Goal: Information Seeking & Learning: Learn about a topic

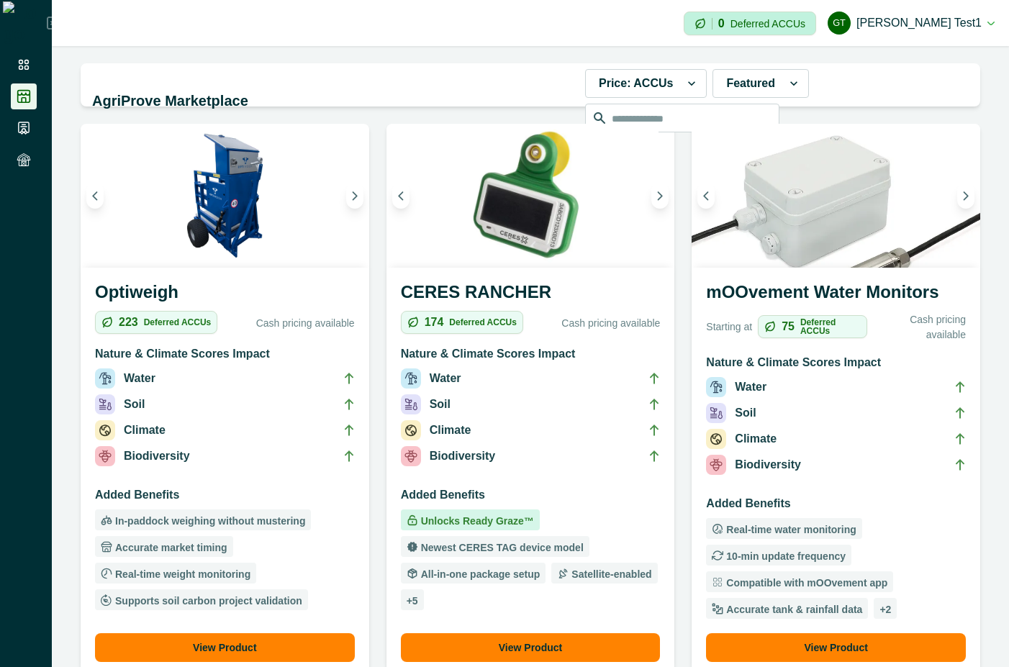
click at [881, 502] on h3 "Added Benefits" at bounding box center [836, 506] width 260 height 23
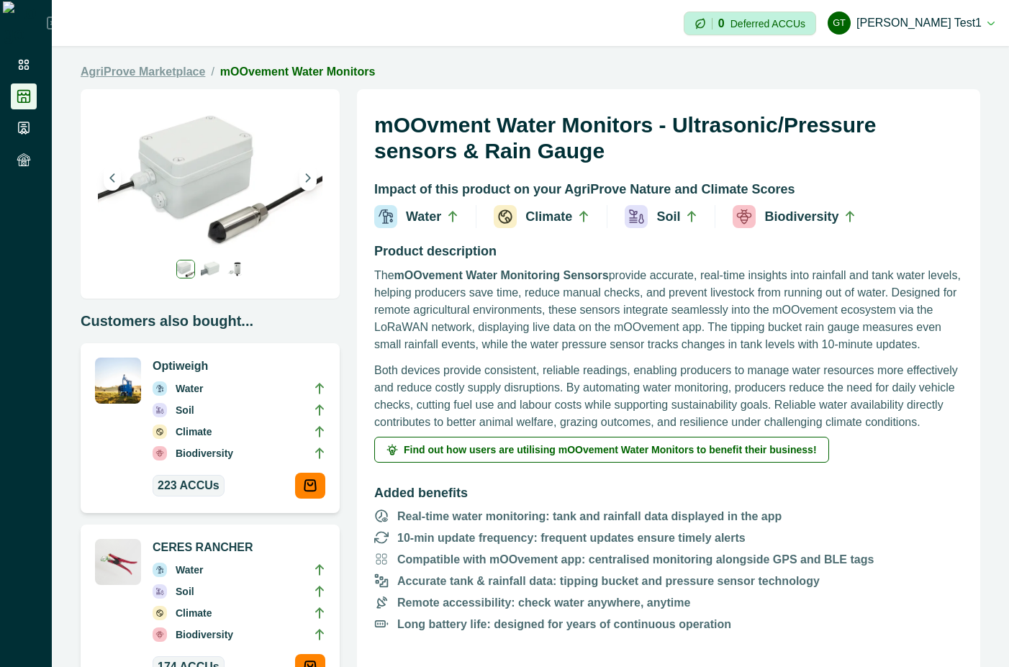
click at [180, 65] on link "AgriProve Marketplace" at bounding box center [143, 71] width 124 height 17
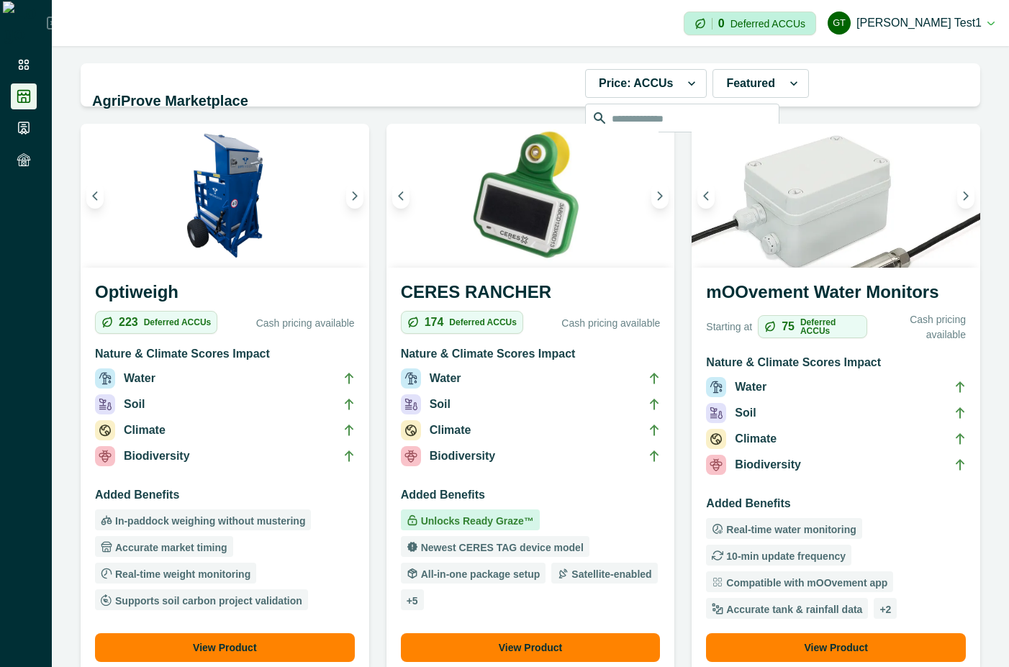
scroll to position [389, 0]
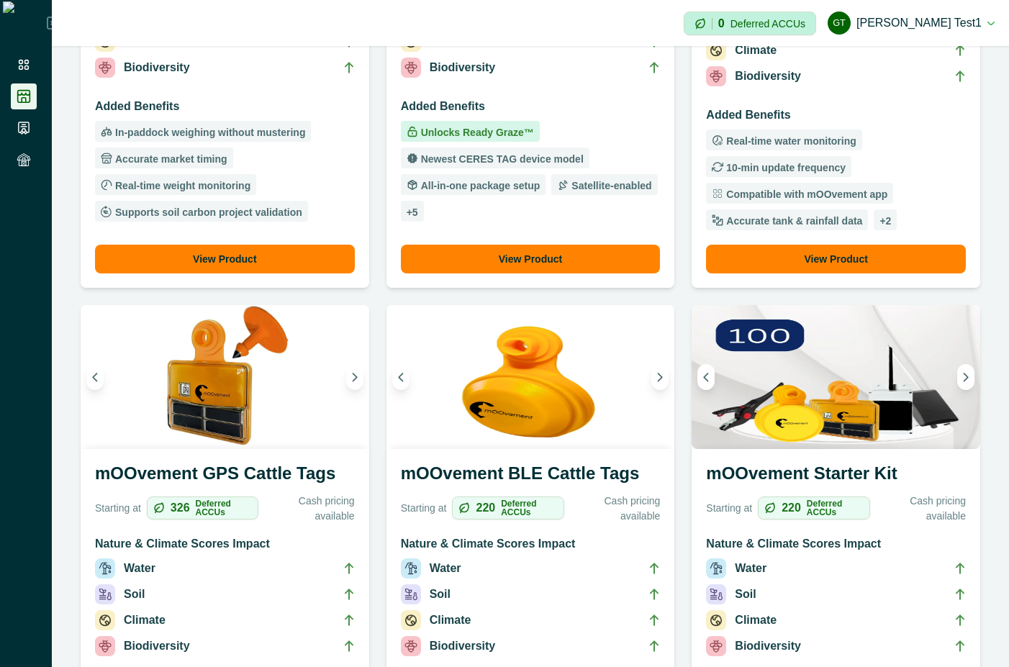
click at [567, 121] on ul "Unlocks Ready Graze™ Newest CERES TAG device model All-in-one package setup Sat…" at bounding box center [531, 171] width 260 height 101
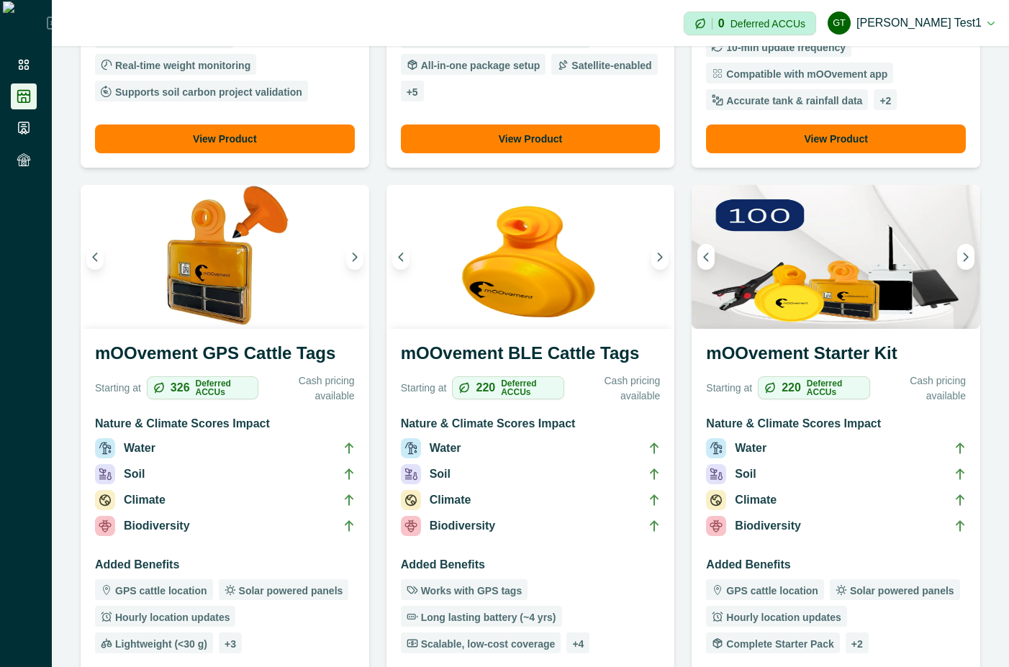
scroll to position [777, 0]
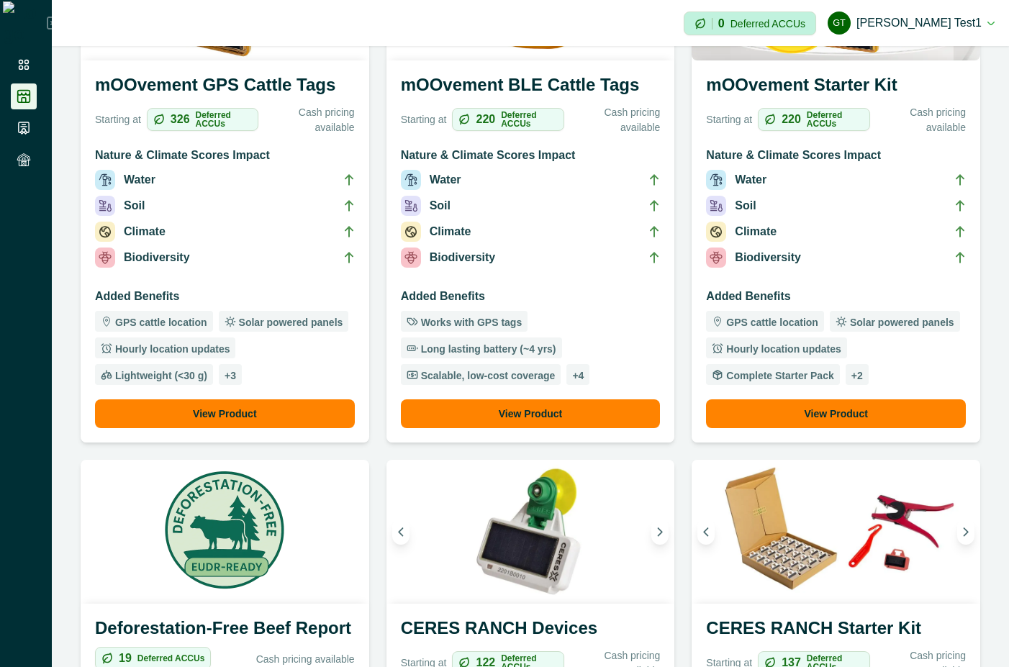
click at [291, 244] on li "Climate" at bounding box center [225, 235] width 260 height 26
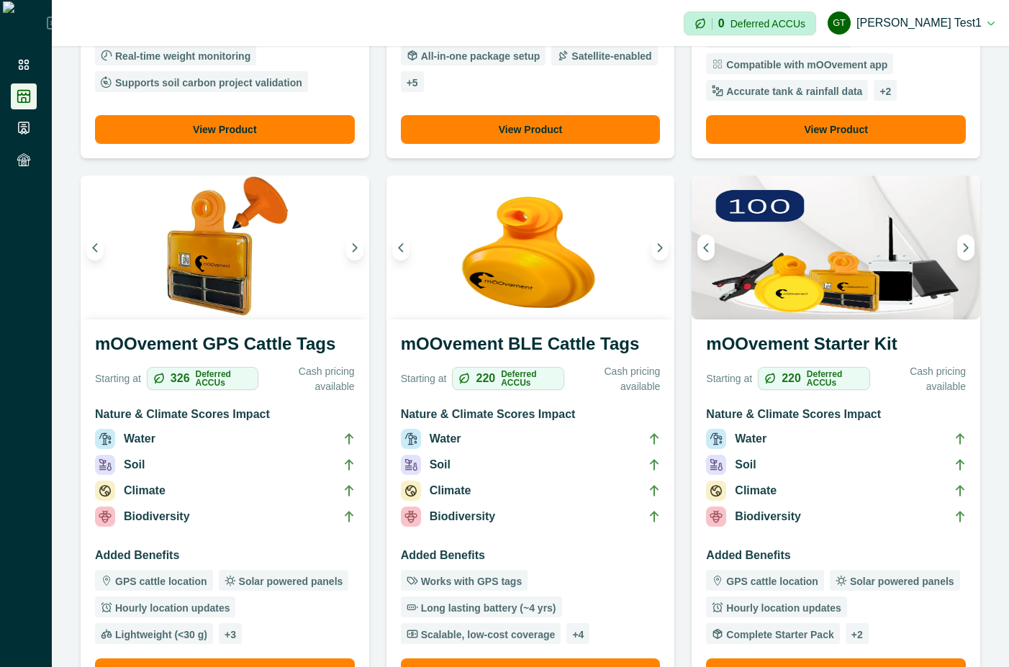
scroll to position [389, 0]
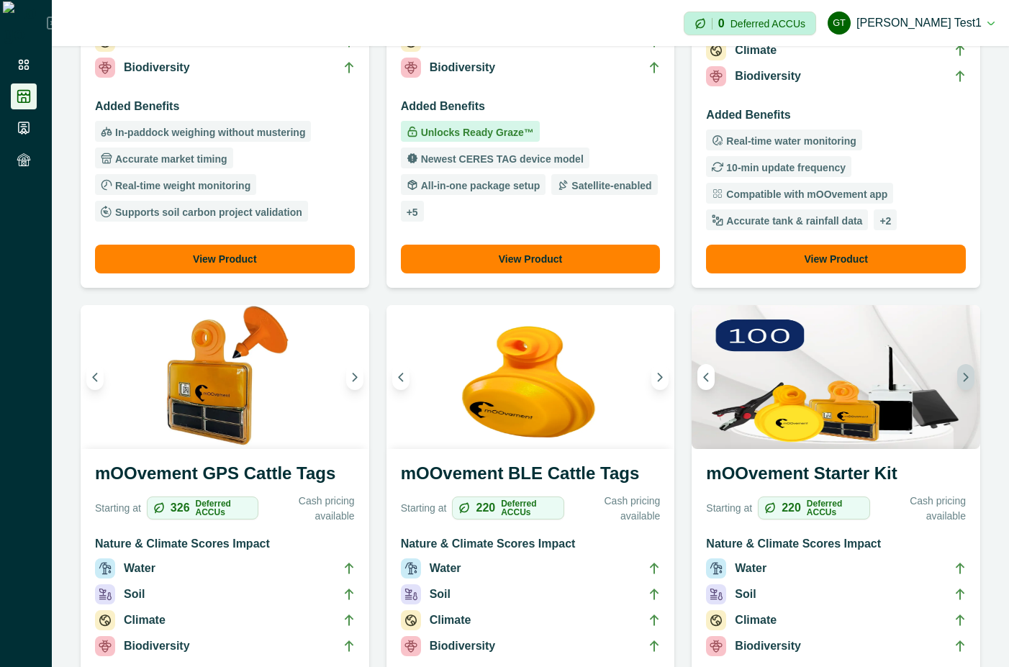
click at [964, 373] on icon "Next image" at bounding box center [966, 377] width 4 height 8
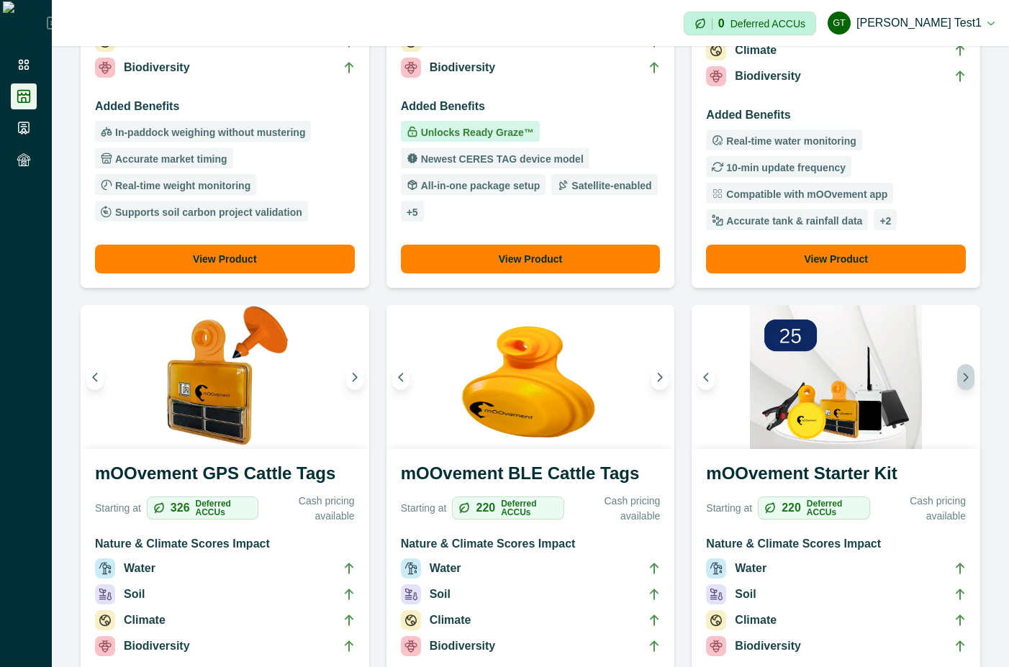
click at [964, 373] on icon "Next image" at bounding box center [966, 377] width 4 height 8
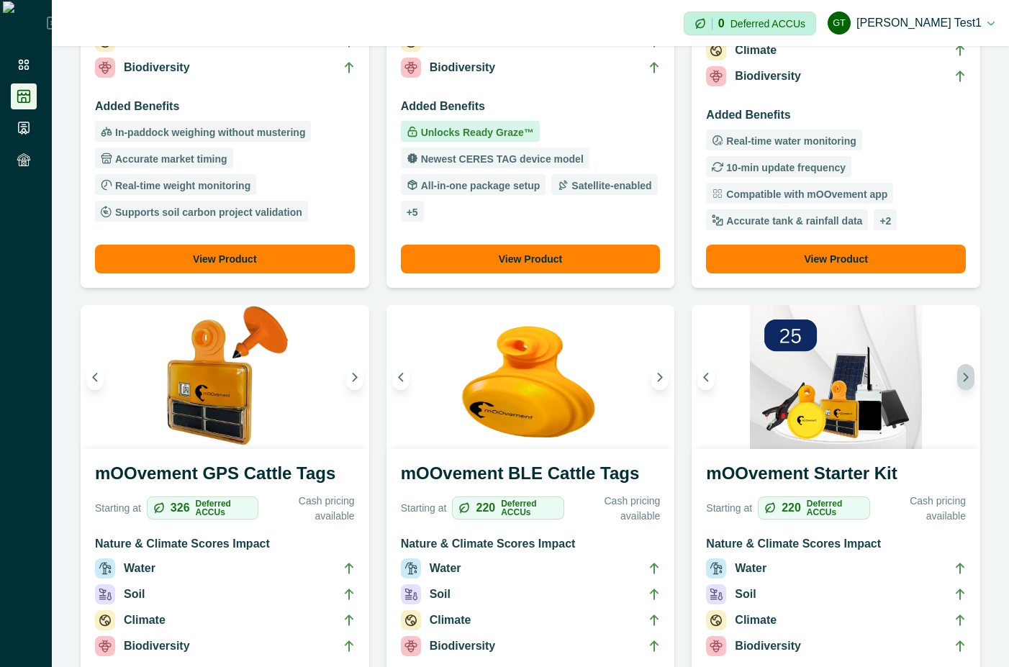
click at [964, 373] on icon "Next image" at bounding box center [966, 377] width 4 height 8
click at [697, 371] on button "Previous image" at bounding box center [705, 377] width 17 height 26
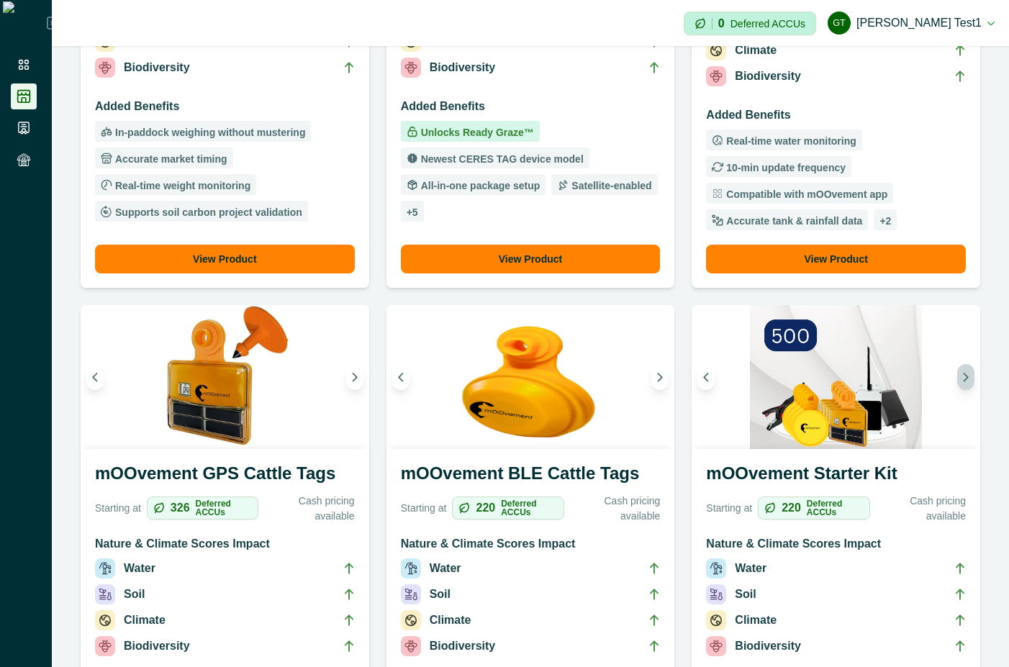
click at [961, 378] on icon "Next image" at bounding box center [966, 377] width 10 height 10
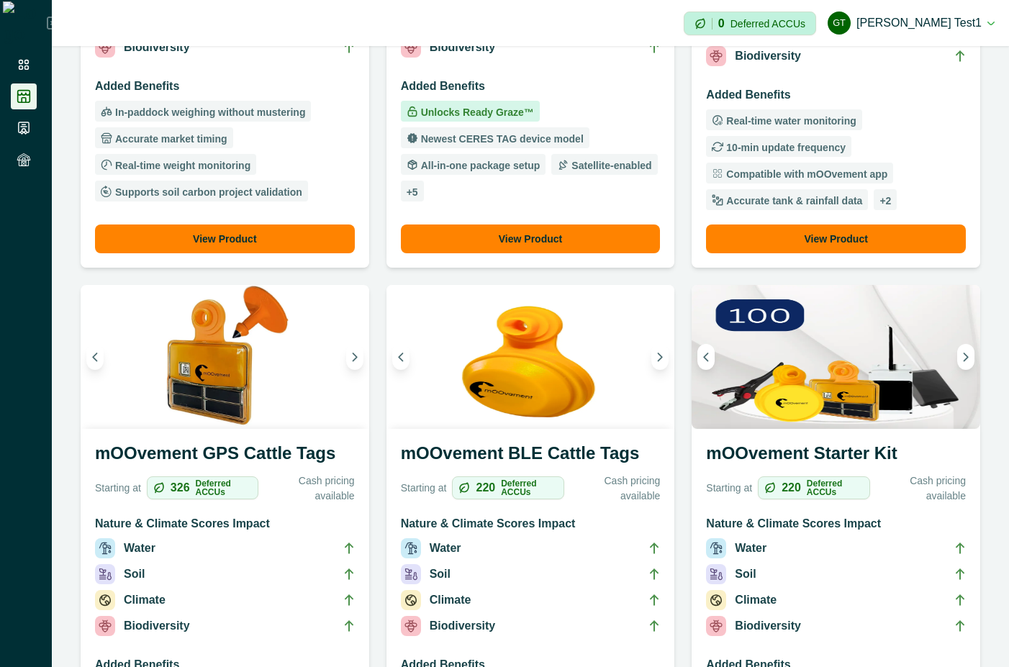
scroll to position [518, 0]
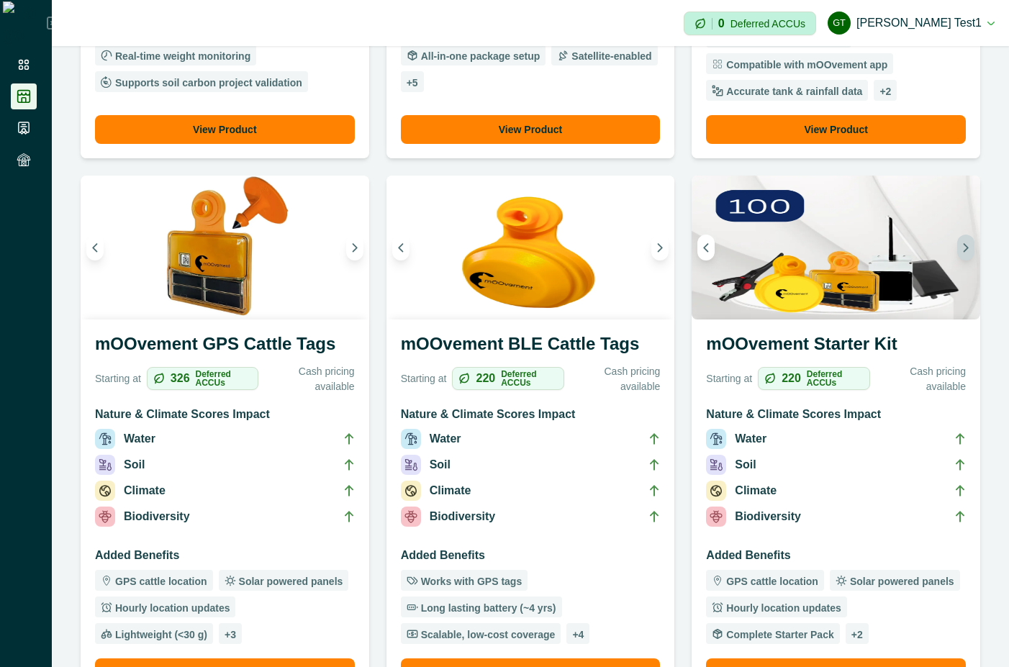
click at [964, 246] on icon "Next image" at bounding box center [966, 248] width 4 height 8
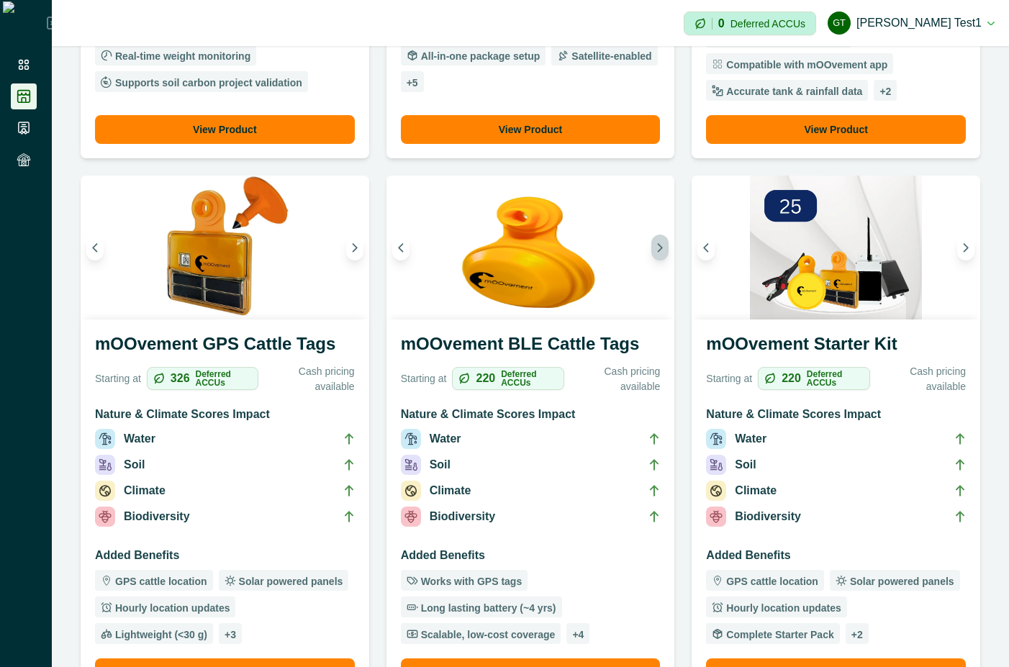
click at [656, 238] on button "Next image" at bounding box center [659, 248] width 17 height 26
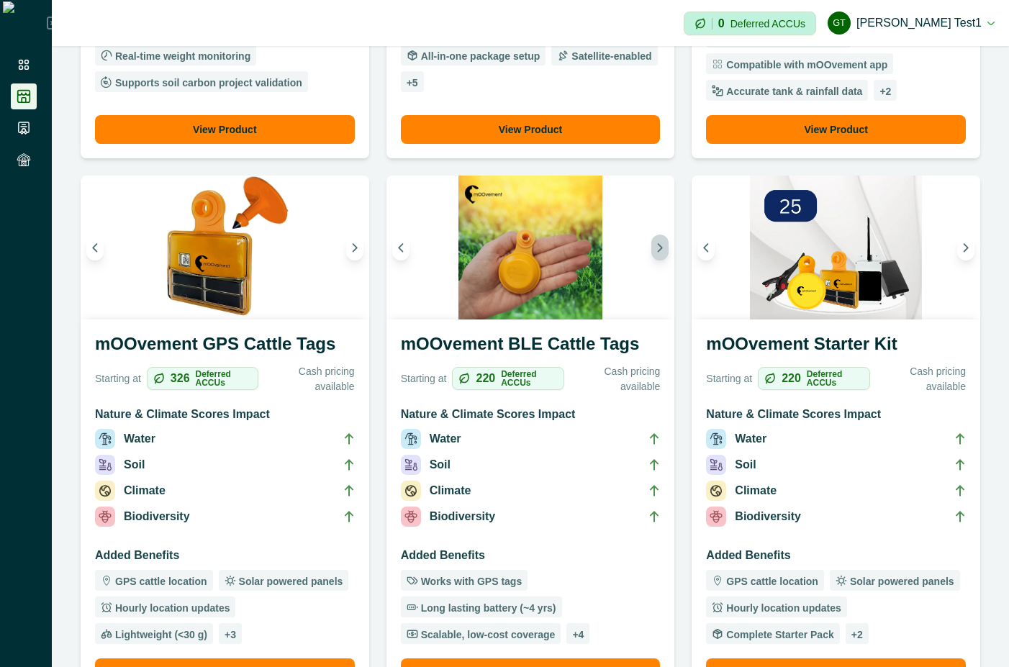
click at [656, 238] on button "Next image" at bounding box center [659, 248] width 17 height 26
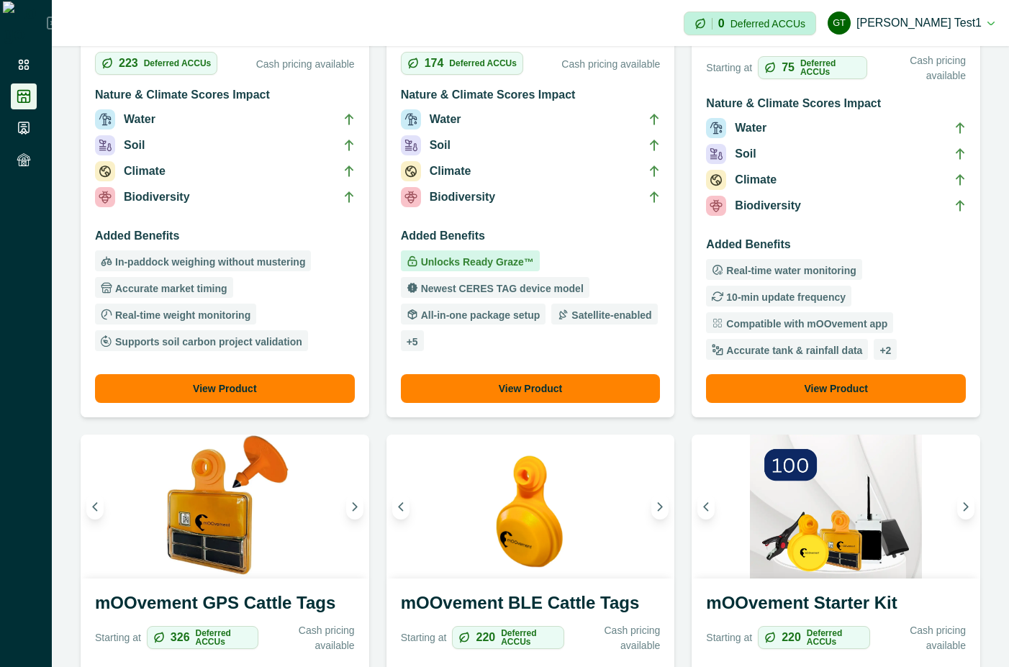
scroll to position [389, 0]
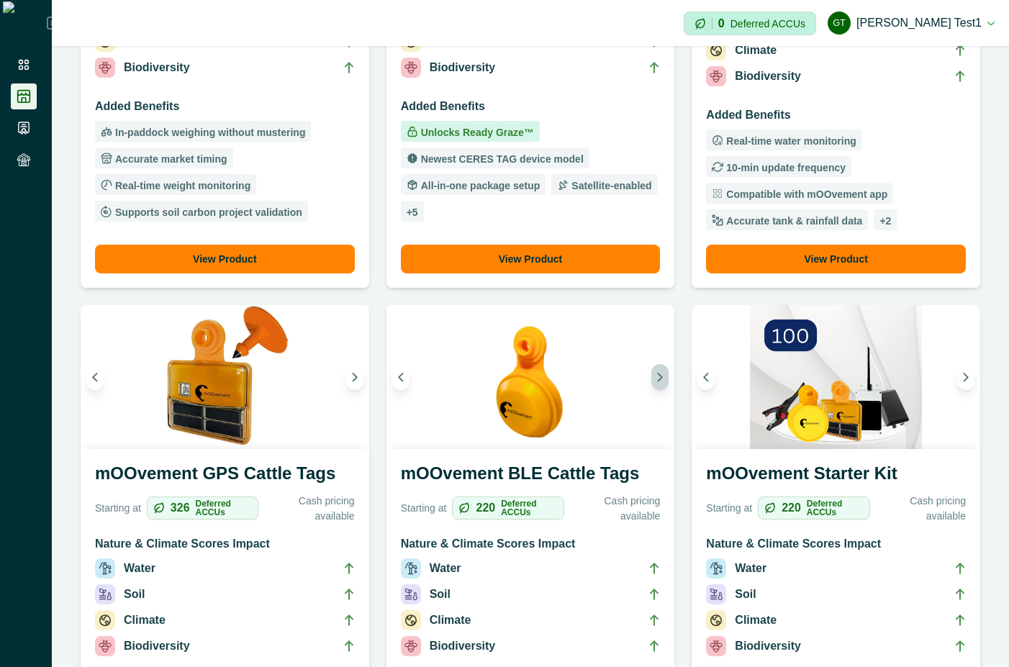
click at [658, 383] on button "Next image" at bounding box center [659, 377] width 17 height 26
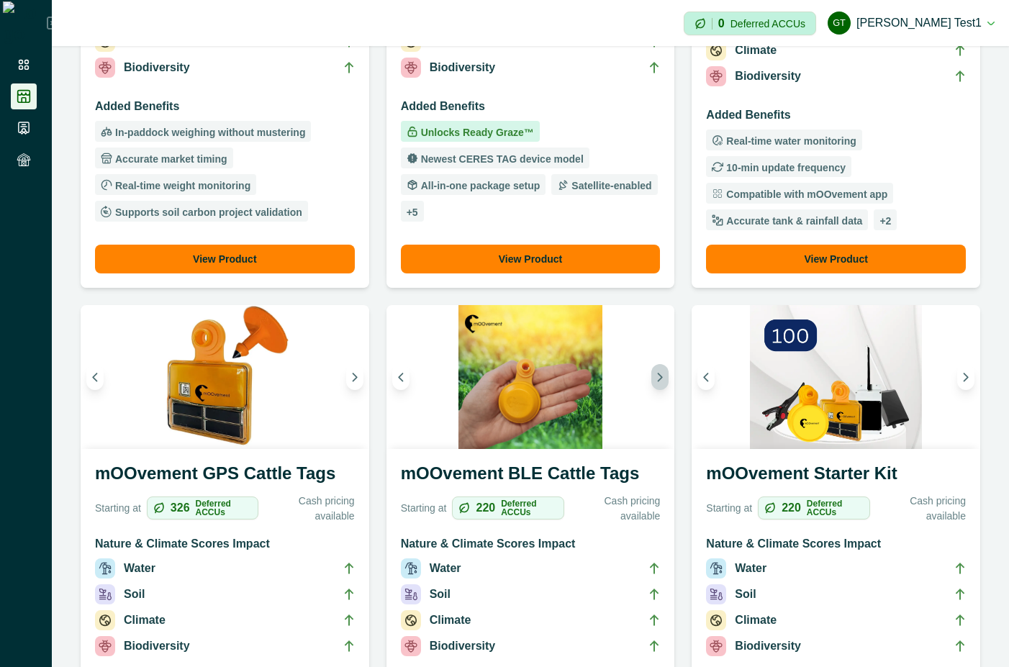
click at [658, 383] on button "Next image" at bounding box center [659, 377] width 17 height 26
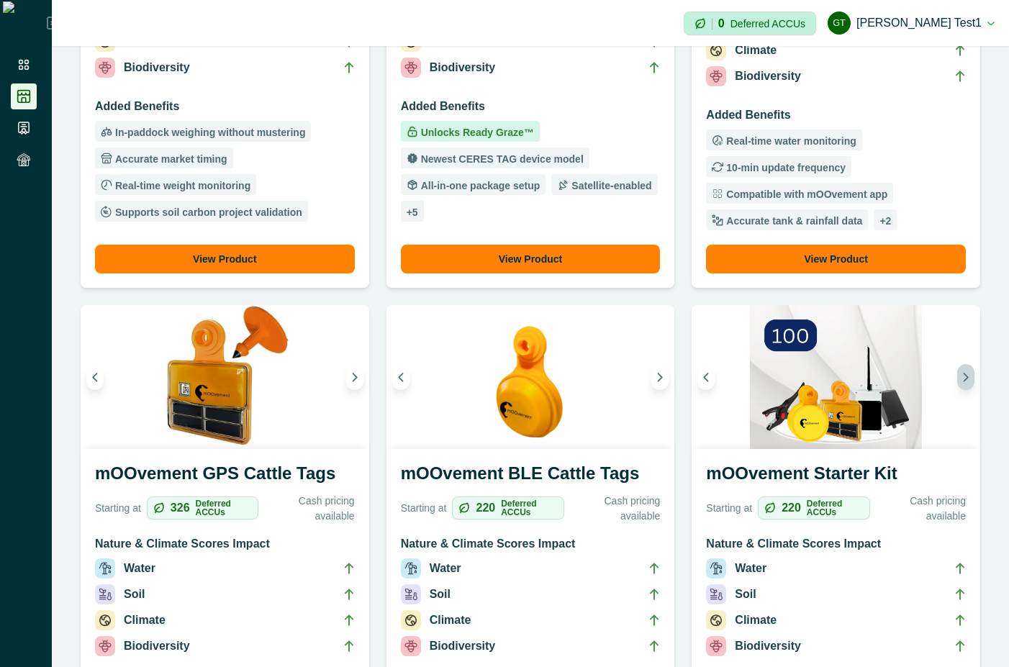
click at [961, 378] on icon "Next image" at bounding box center [966, 377] width 10 height 10
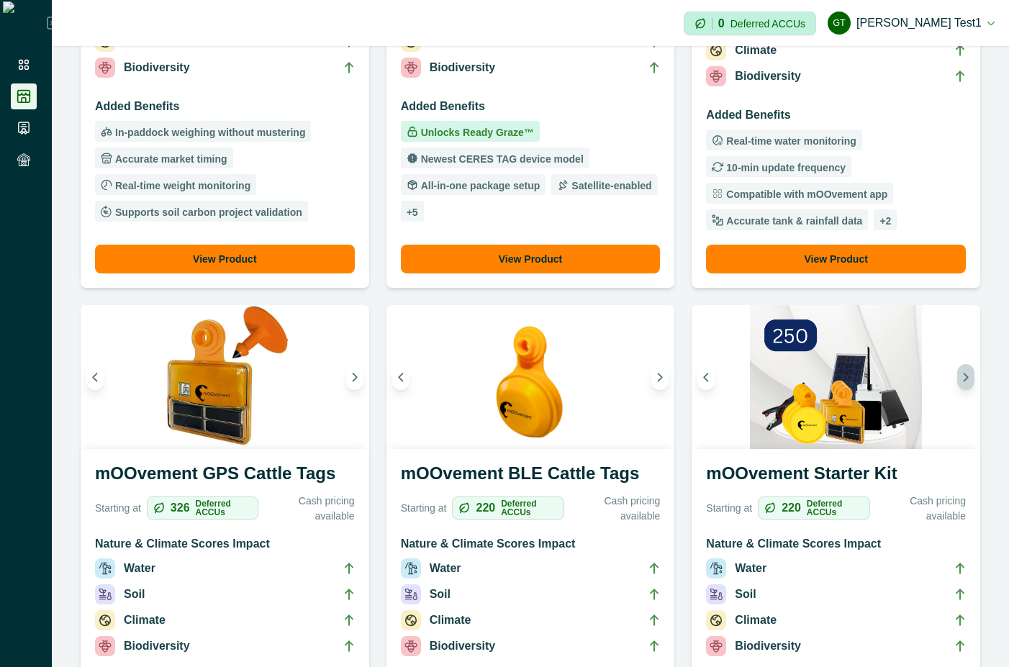
click at [961, 378] on icon "Next image" at bounding box center [966, 377] width 10 height 10
click at [525, 504] on p "Deferred ACCUs" at bounding box center [529, 507] width 57 height 17
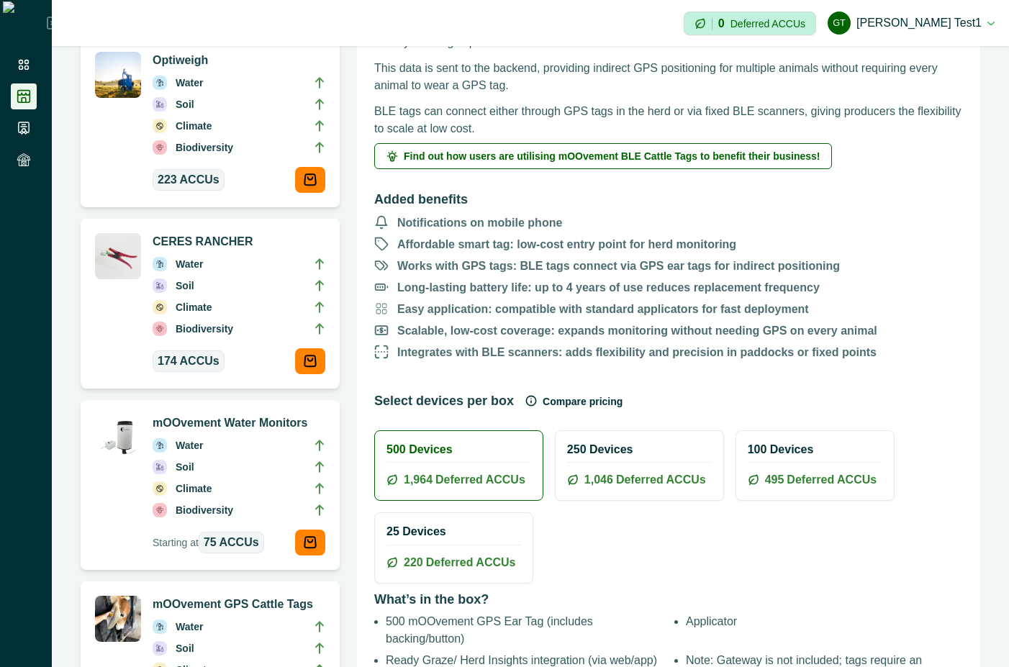
scroll to position [518, 0]
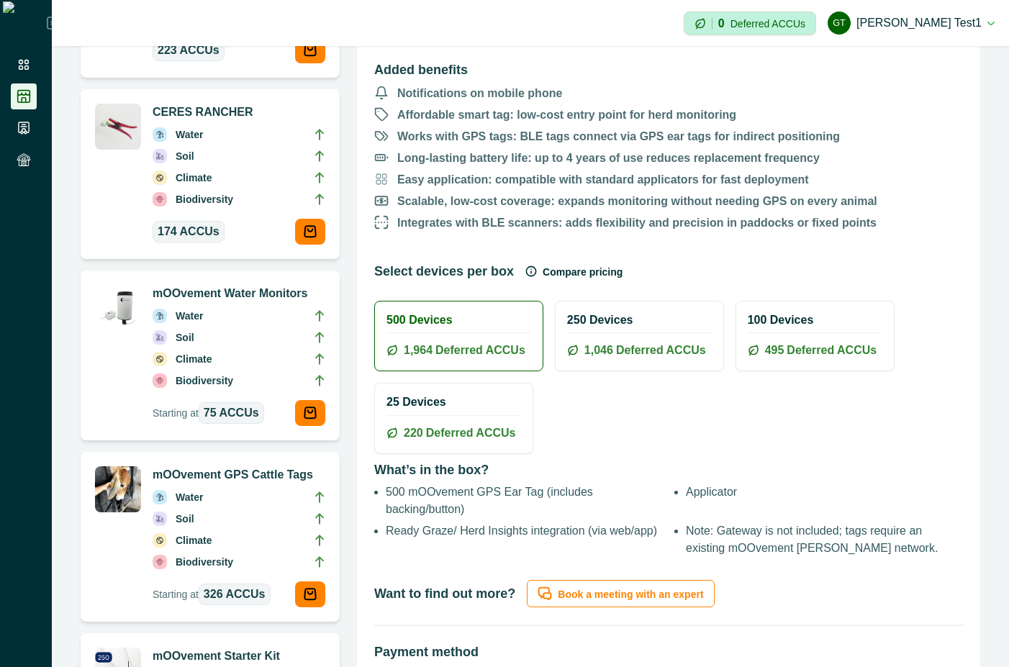
click at [526, 271] on icon "button" at bounding box center [530, 271] width 9 height 9
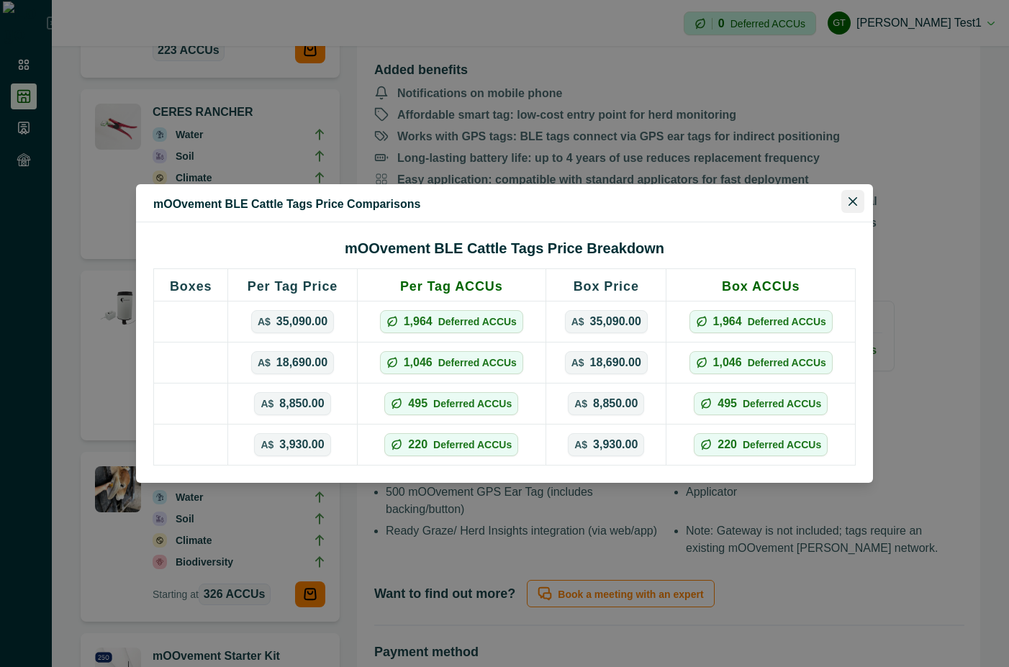
click at [853, 192] on button "Close" at bounding box center [852, 201] width 23 height 23
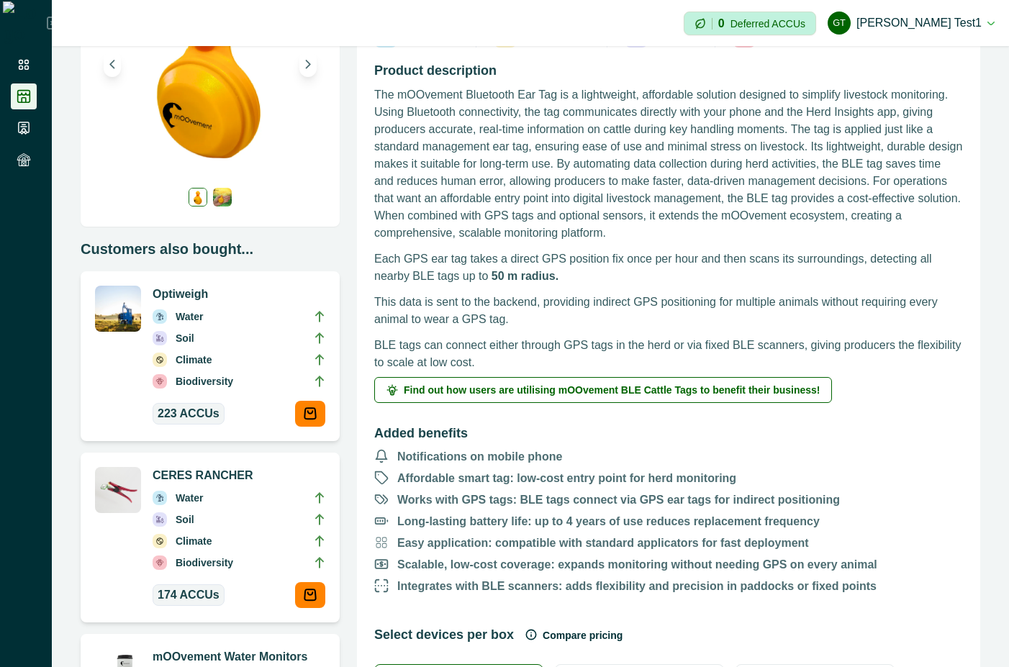
scroll to position [0, 0]
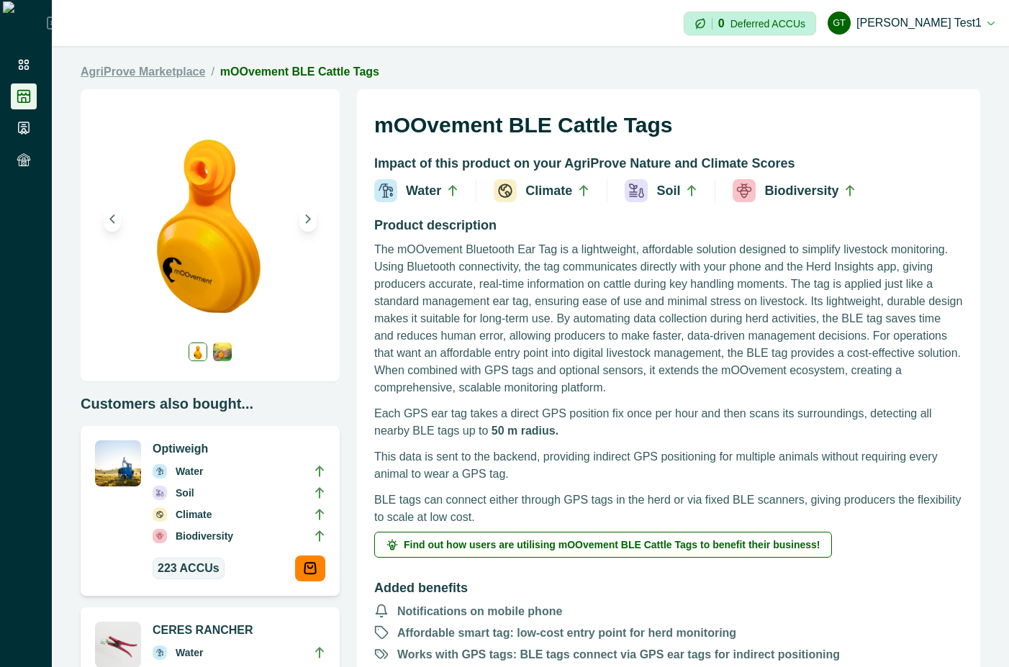
click at [186, 73] on link "AgriProve Marketplace" at bounding box center [143, 71] width 124 height 17
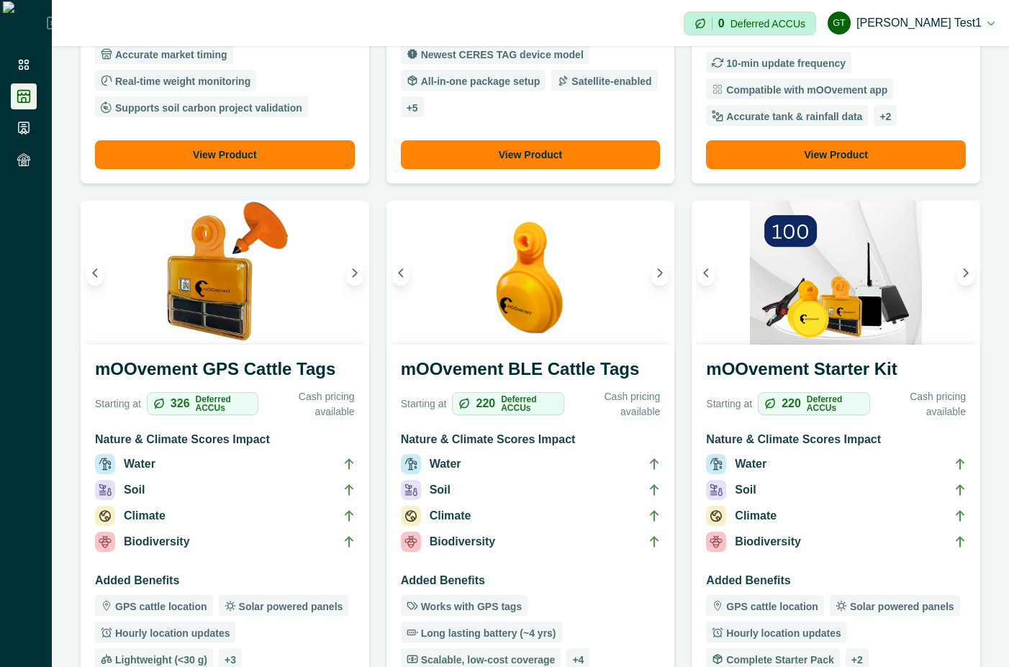
scroll to position [518, 0]
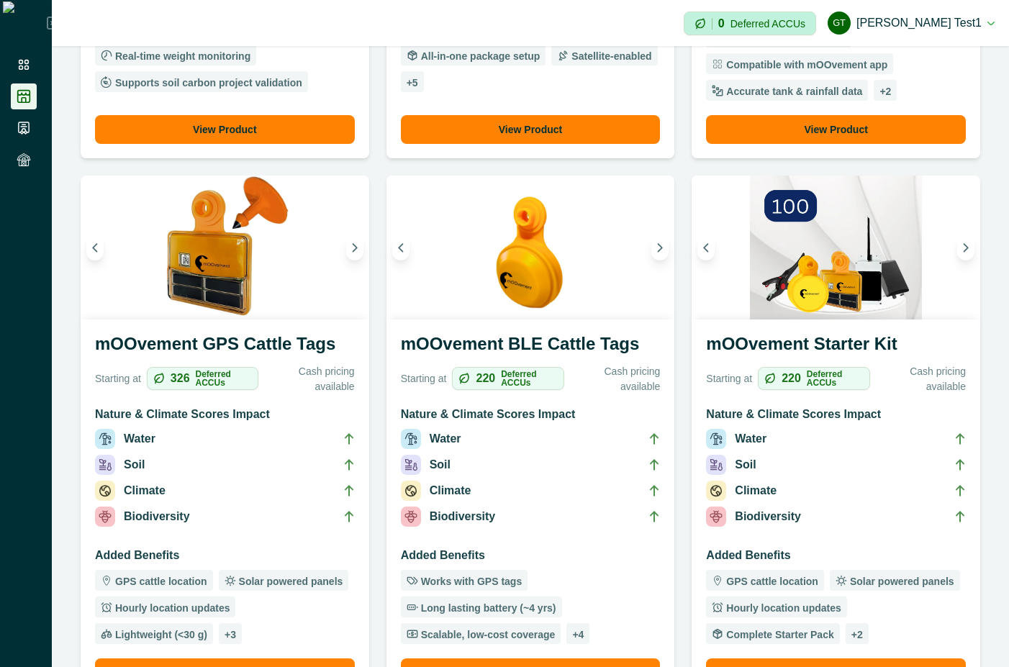
click at [872, 496] on li "Climate" at bounding box center [836, 494] width 260 height 26
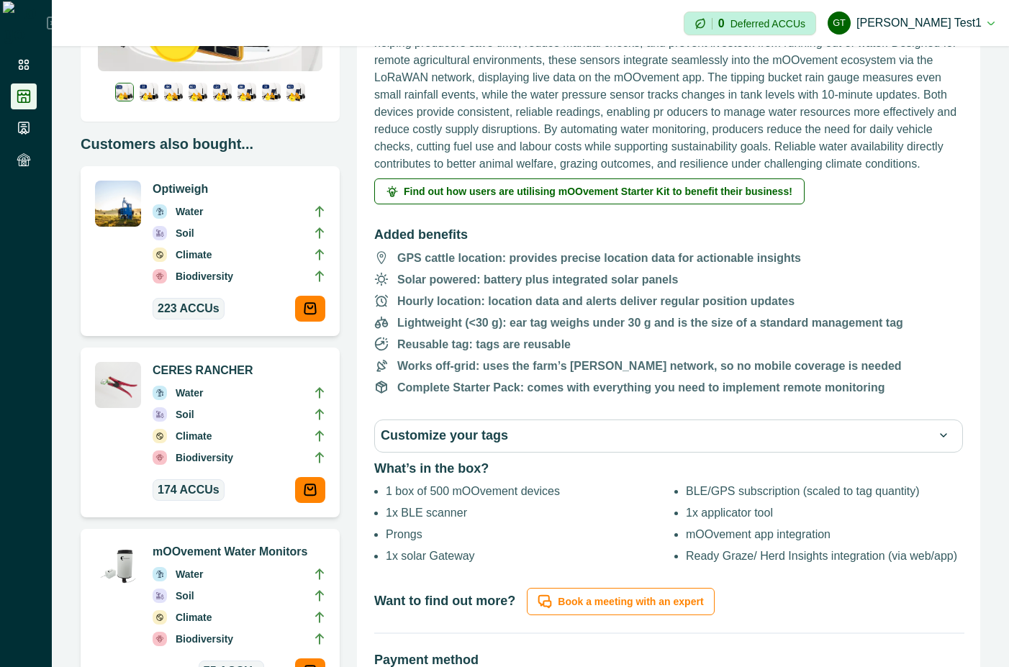
scroll to position [259, 0]
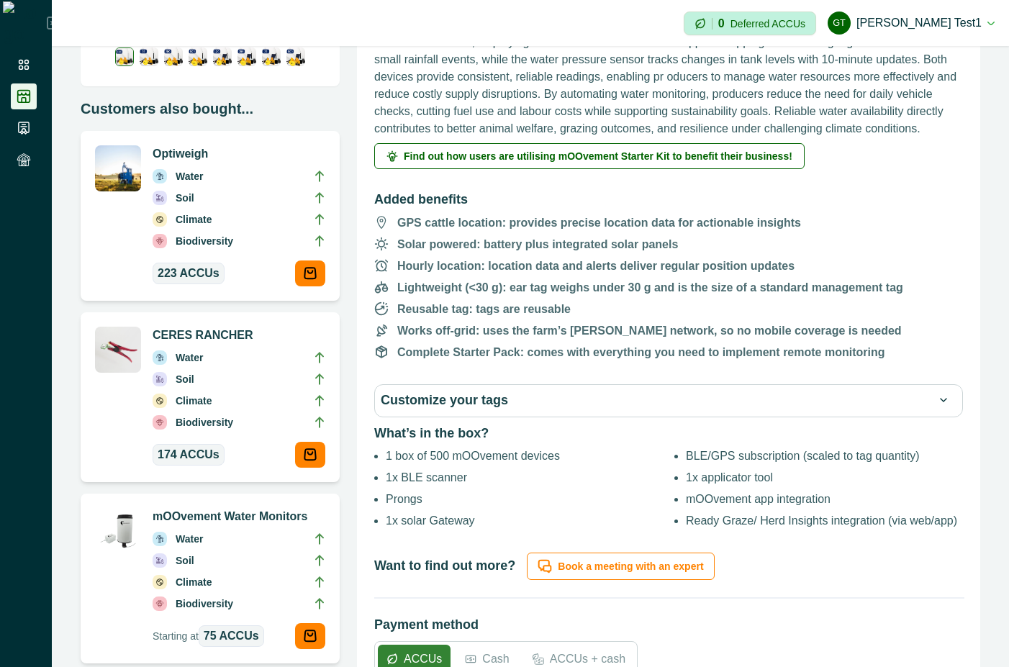
click at [868, 399] on button "Customize your tags" at bounding box center [669, 401] width 576 height 20
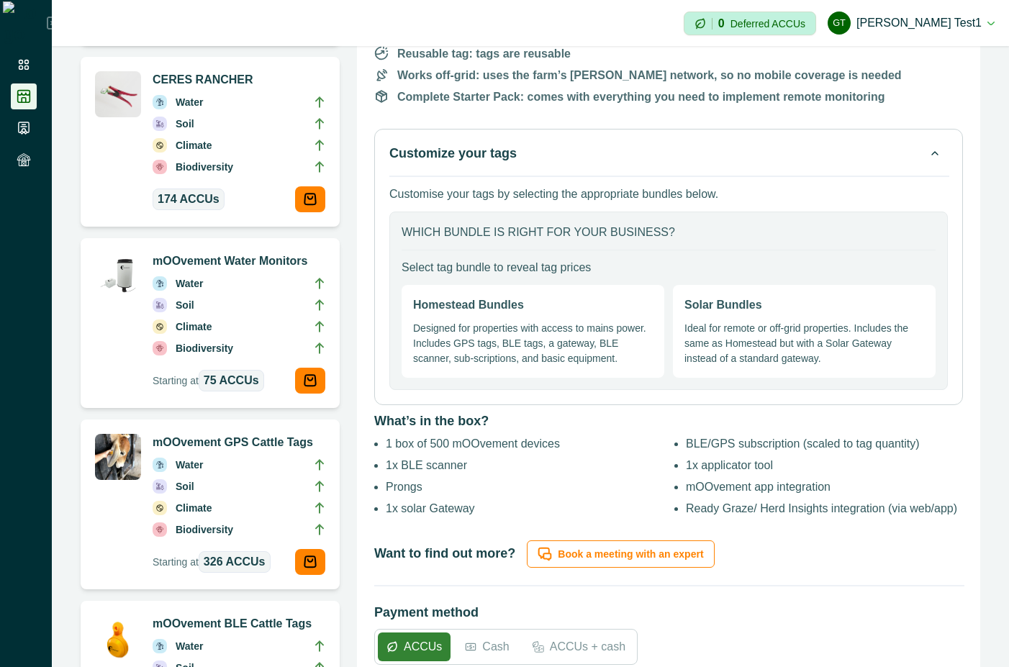
scroll to position [518, 0]
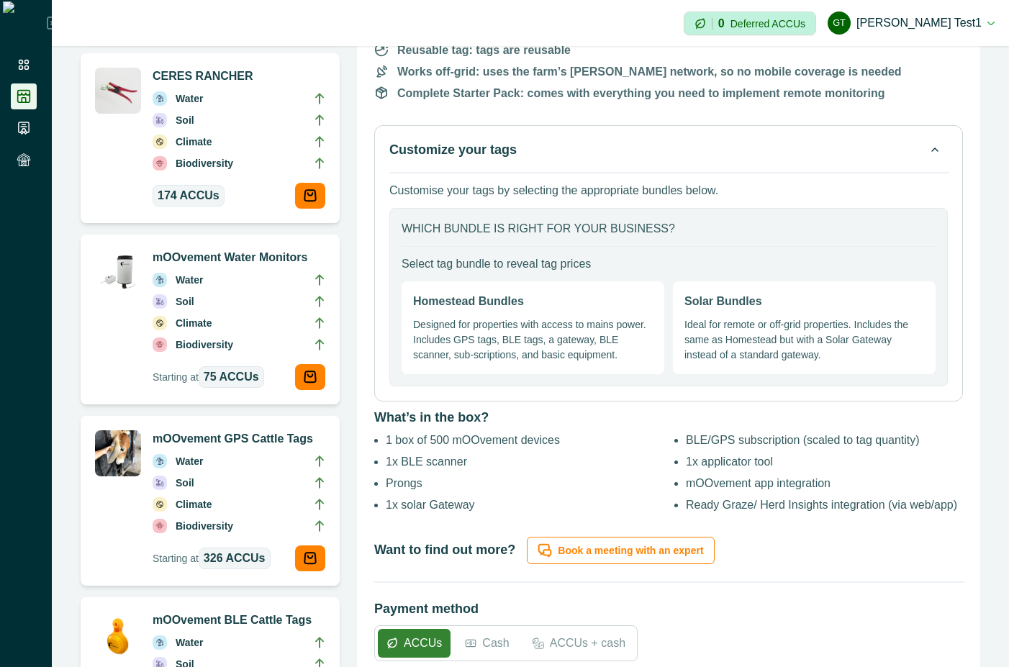
click at [556, 339] on p "Designed for properties with access to mains power. Includes GPS tags, BLE tags…" at bounding box center [533, 339] width 240 height 45
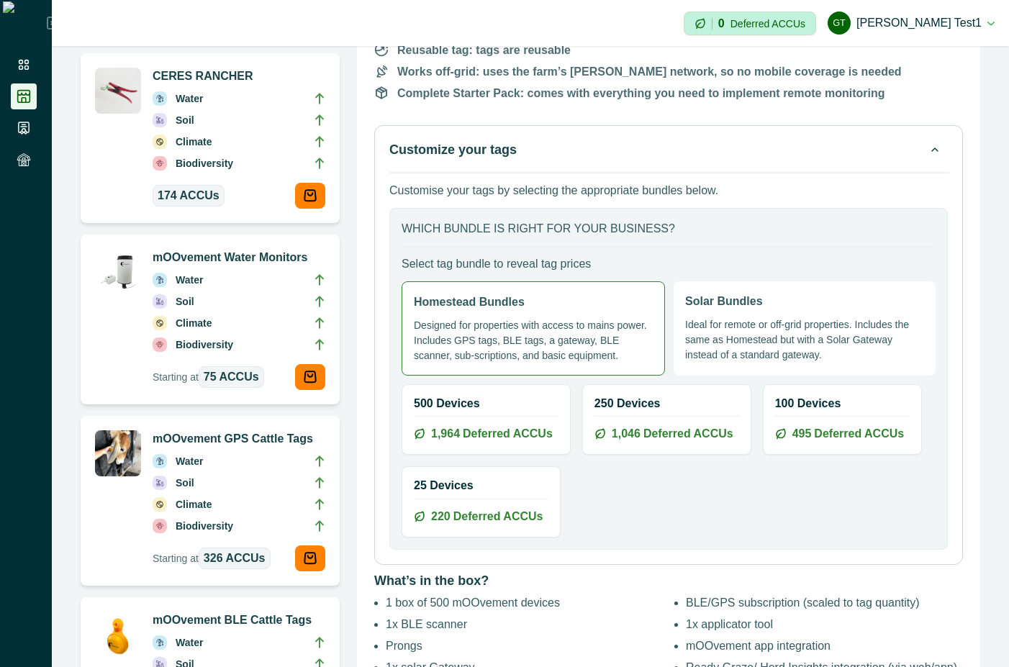
click at [778, 332] on p "Ideal for remote or off-grid properties. Includes the same as Homestead but wit…" at bounding box center [804, 339] width 239 height 45
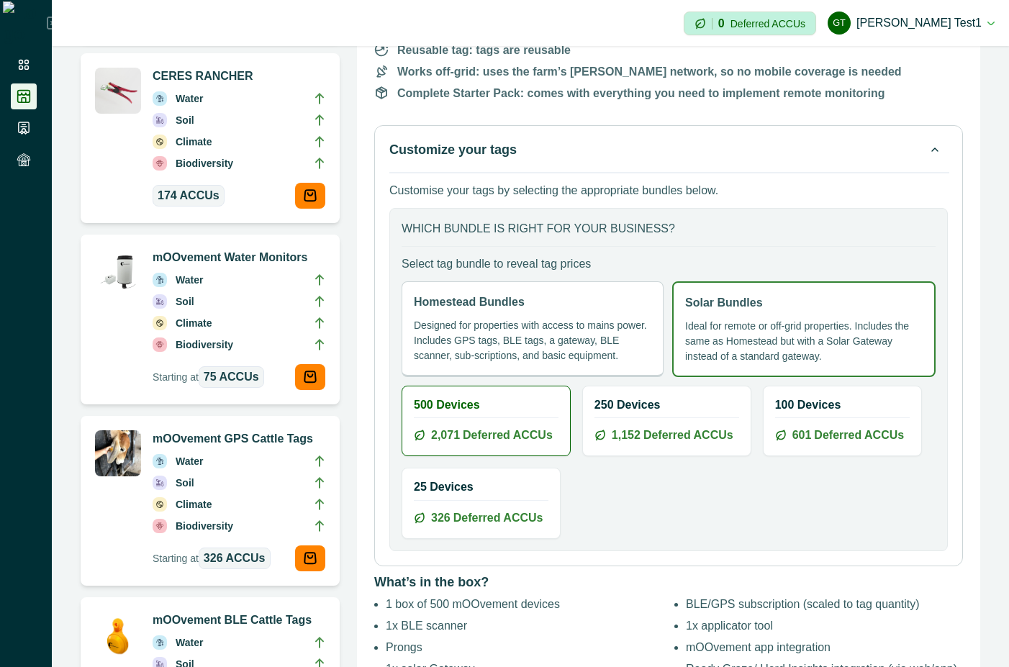
click at [733, 153] on button "Customize your tags" at bounding box center [668, 150] width 558 height 20
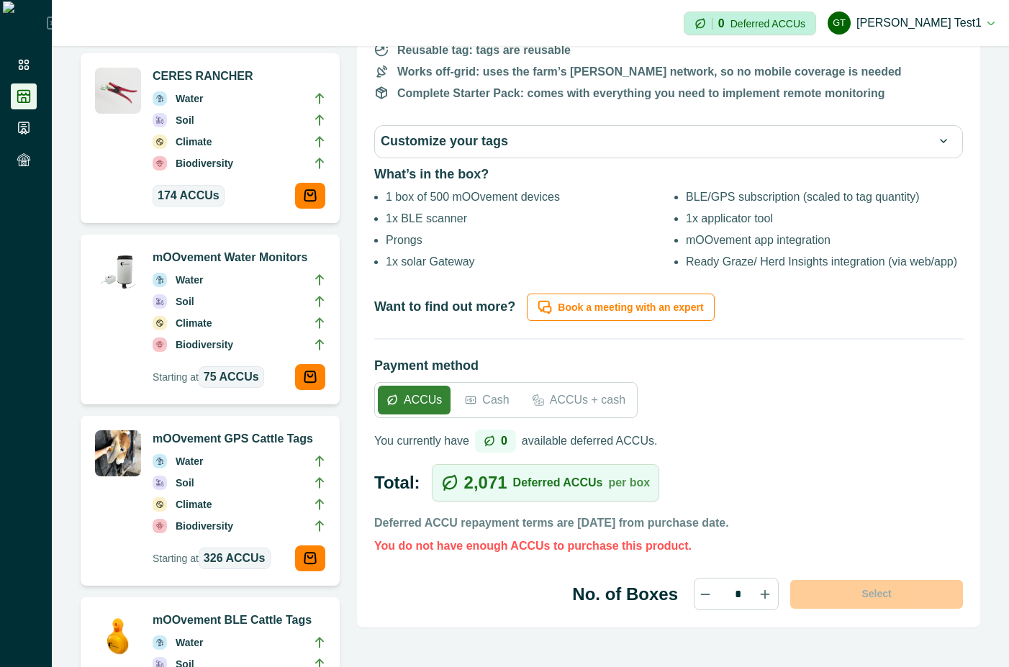
click at [743, 142] on button "Customize your tags" at bounding box center [669, 142] width 576 height 20
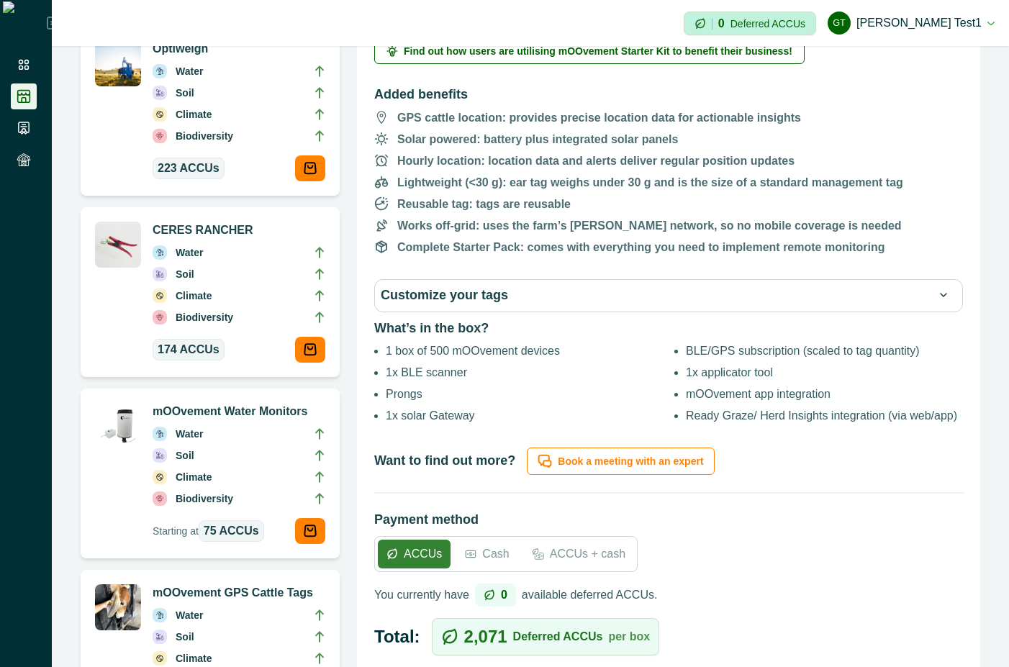
scroll to position [389, 0]
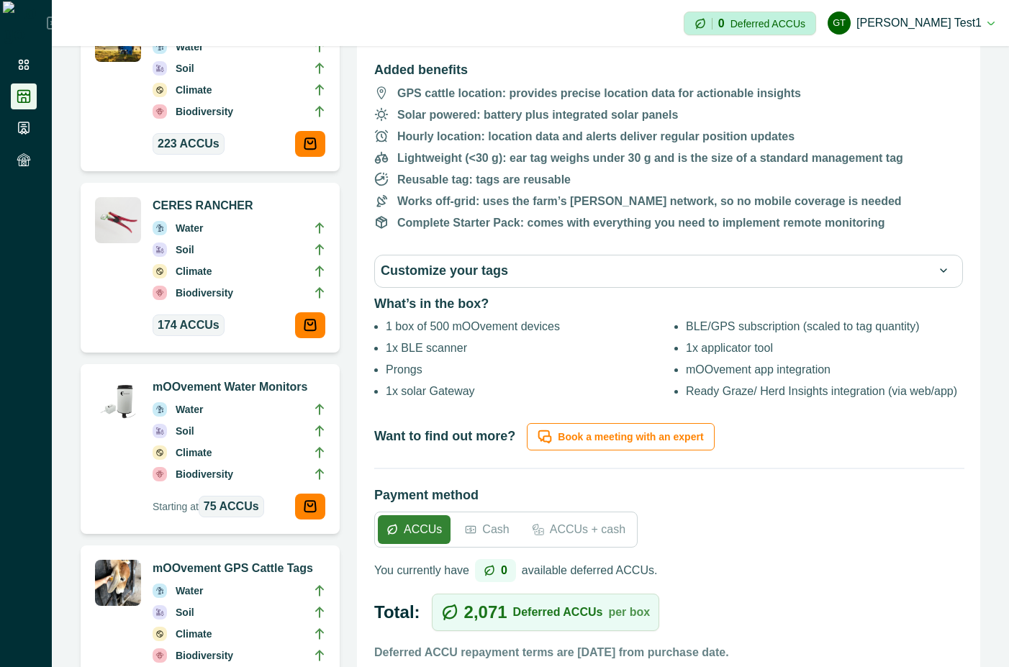
click at [743, 278] on button "Customize your tags" at bounding box center [669, 271] width 576 height 20
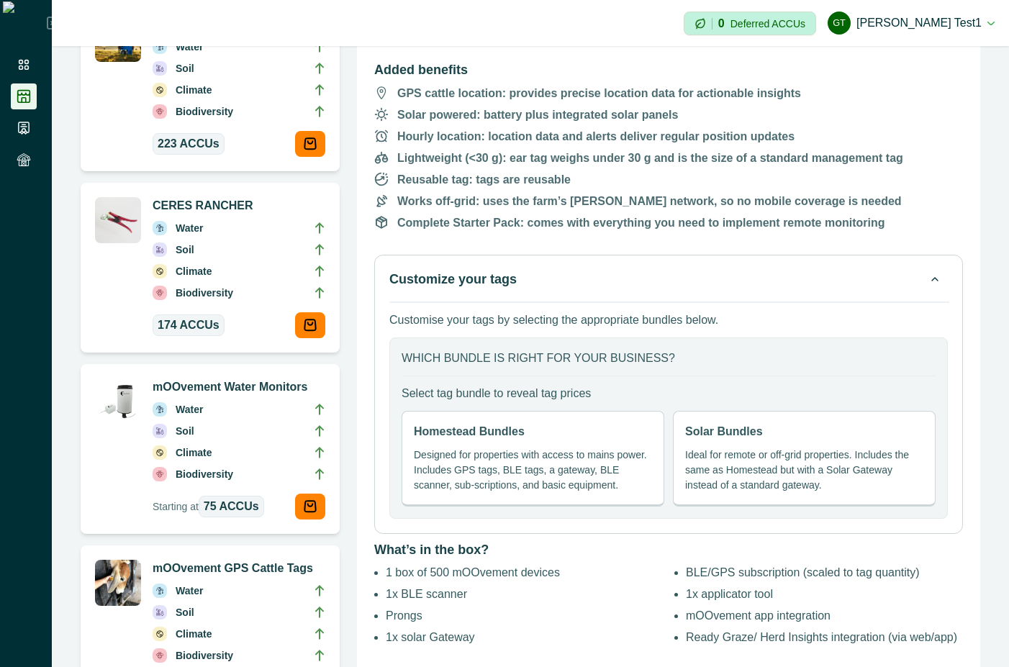
scroll to position [518, 0]
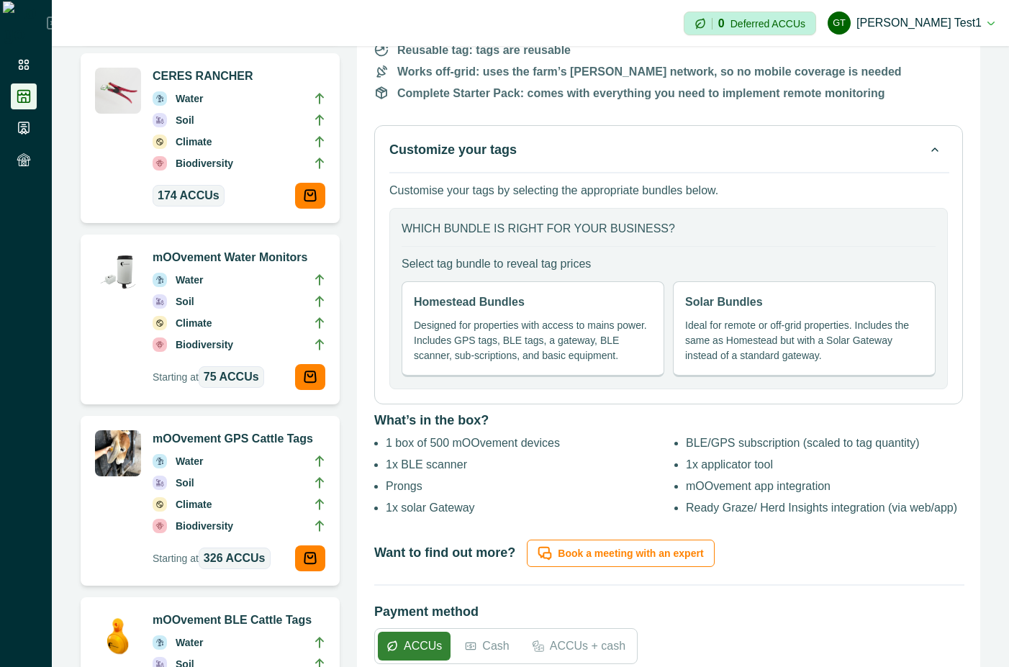
click at [545, 301] on div "Homestead Bundles Designed for properties with access to mains power. Includes …" at bounding box center [532, 329] width 263 height 96
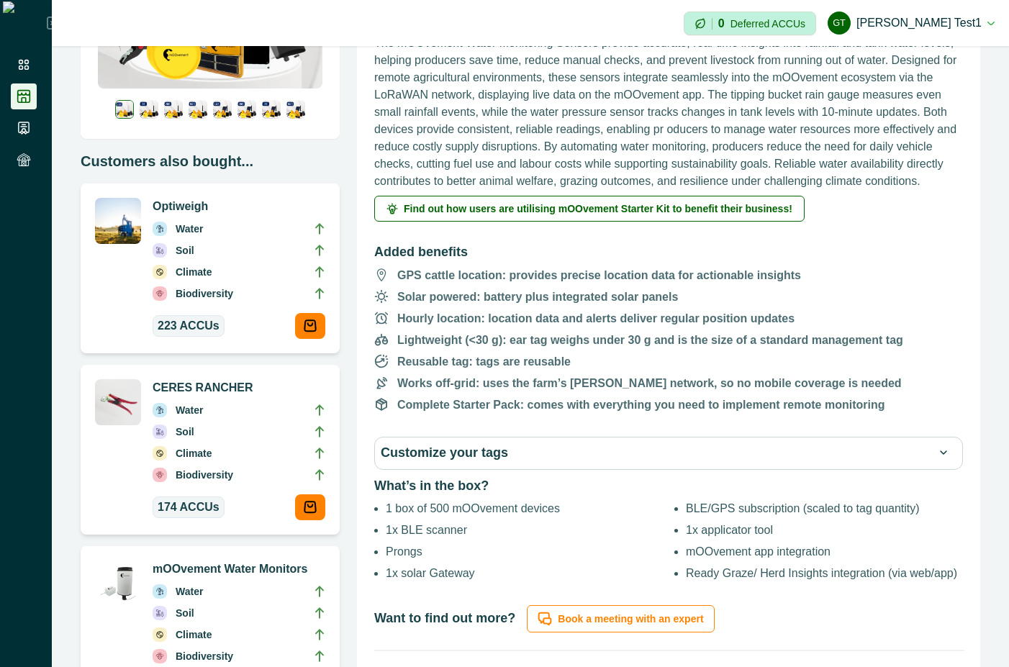
scroll to position [259, 0]
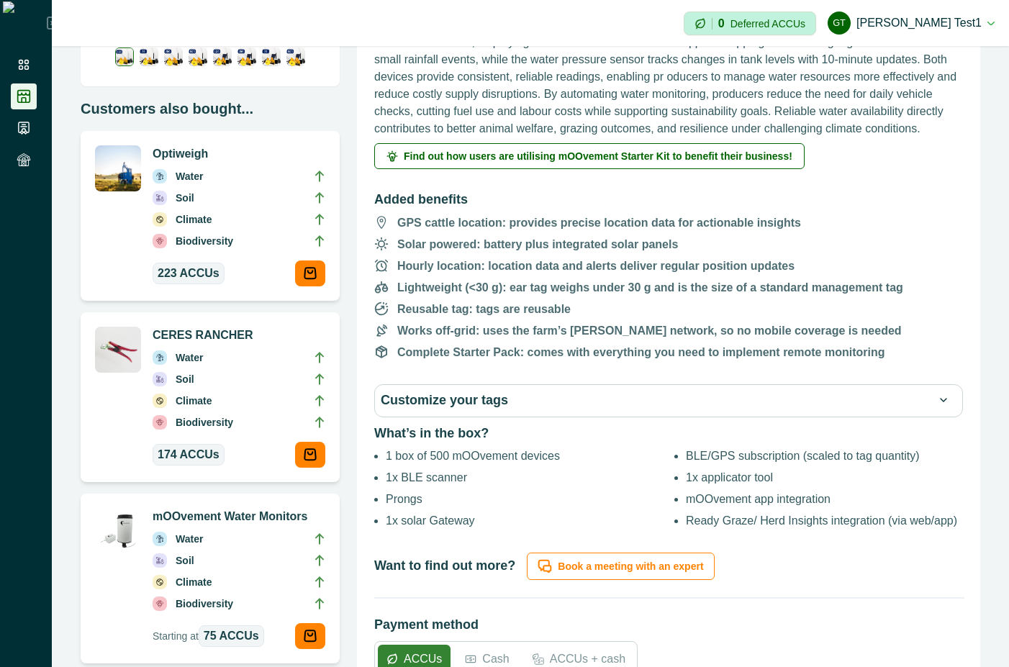
click at [796, 399] on button "Customize your tags" at bounding box center [669, 401] width 576 height 20
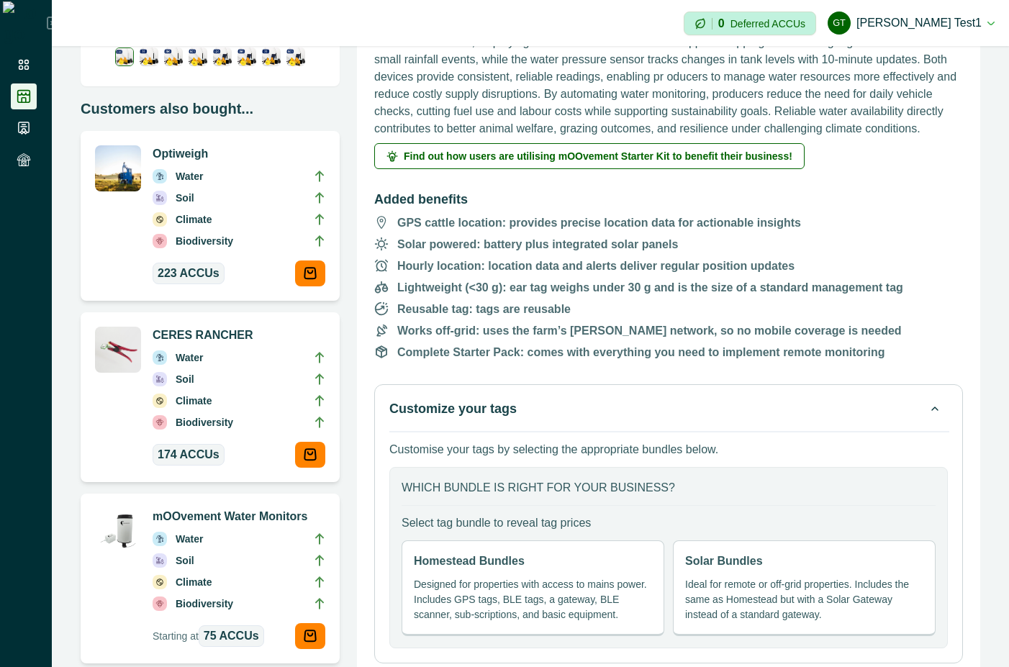
scroll to position [389, 0]
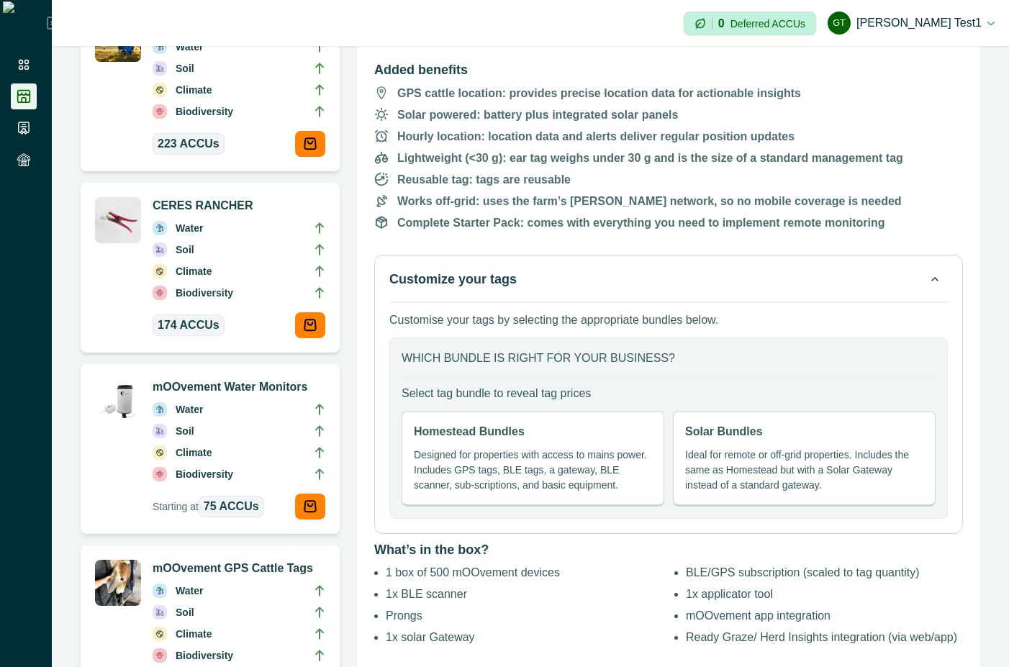
click at [539, 453] on p "Designed for properties with access to mains power. Includes GPS tags, BLE tags…" at bounding box center [533, 470] width 238 height 45
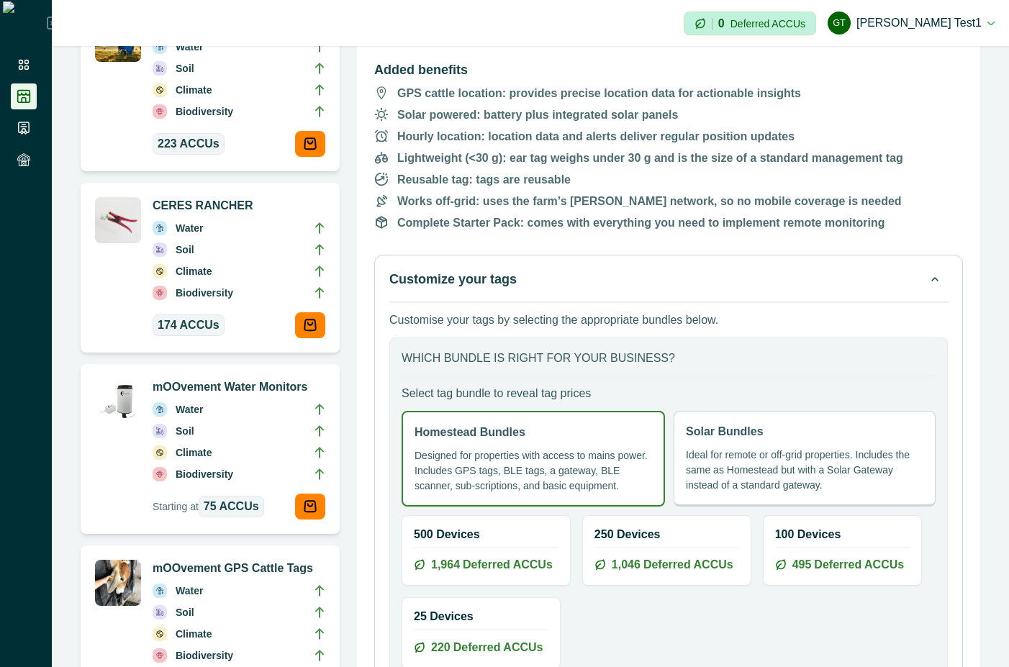
scroll to position [518, 0]
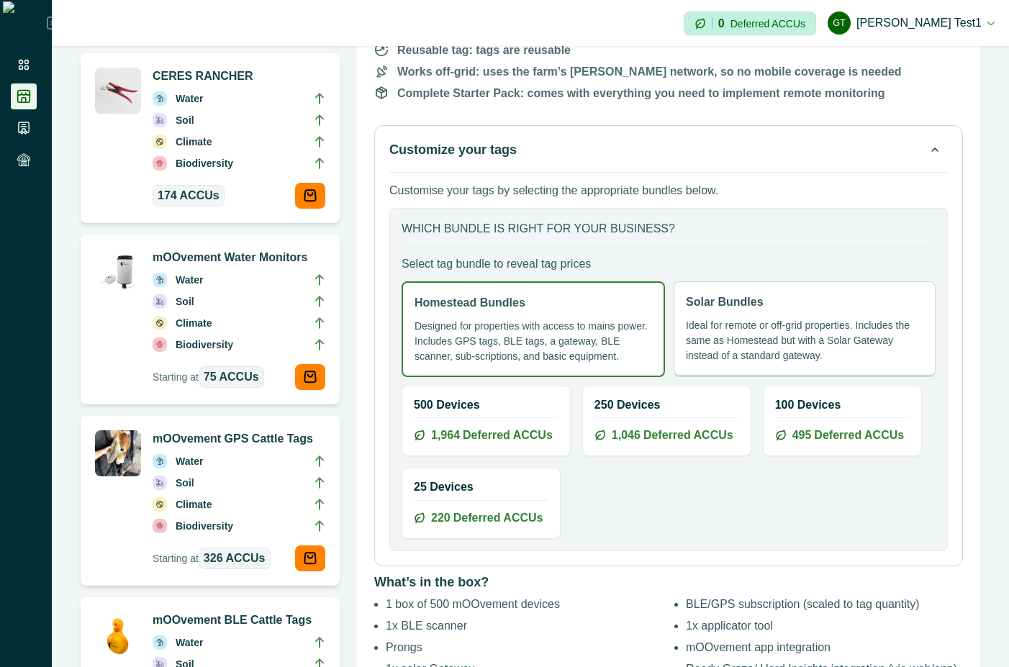
click at [532, 431] on span "Deferred ACCUs" at bounding box center [508, 435] width 90 height 17
click at [645, 444] on span "Deferred ACCUs" at bounding box center [688, 435] width 90 height 17
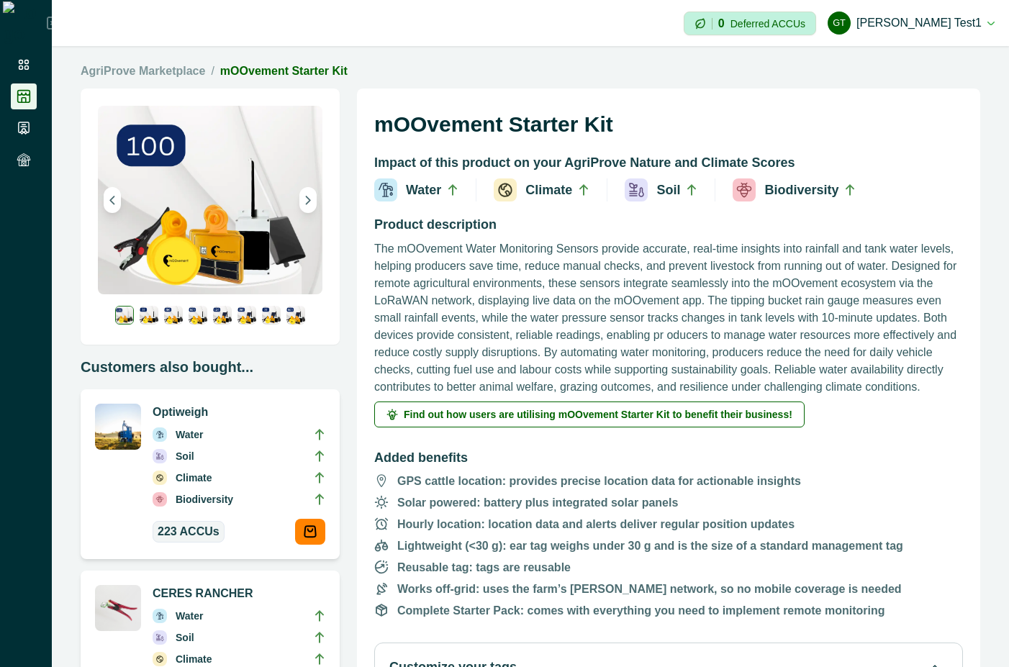
scroll to position [0, 0]
click at [189, 78] on link "AgriProve Marketplace" at bounding box center [143, 71] width 124 height 17
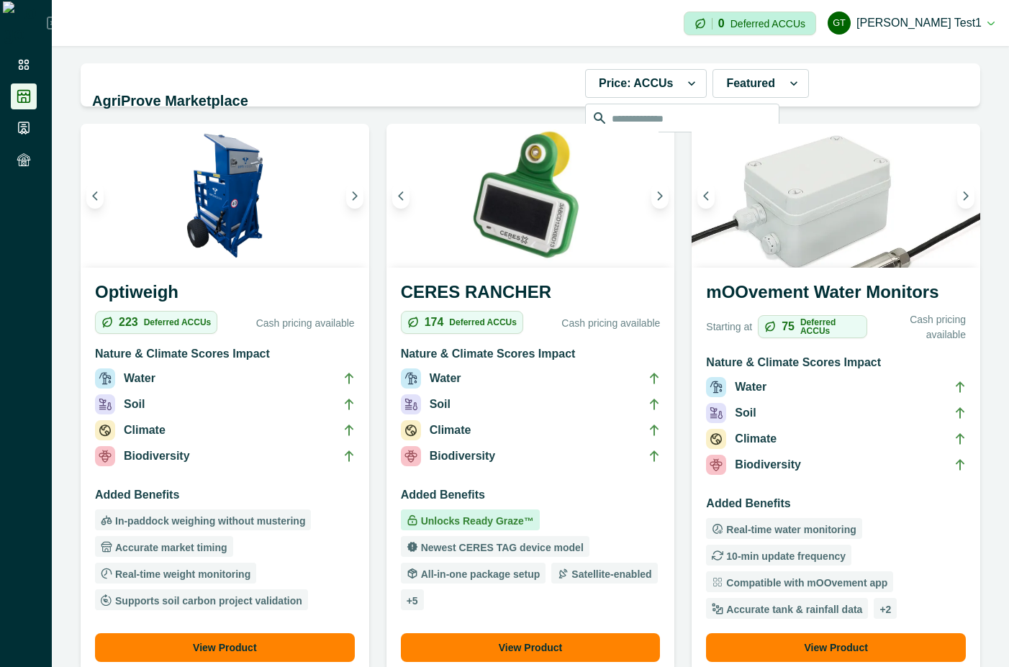
click at [899, 299] on h3 "mOOvement Water Monitors" at bounding box center [836, 295] width 260 height 32
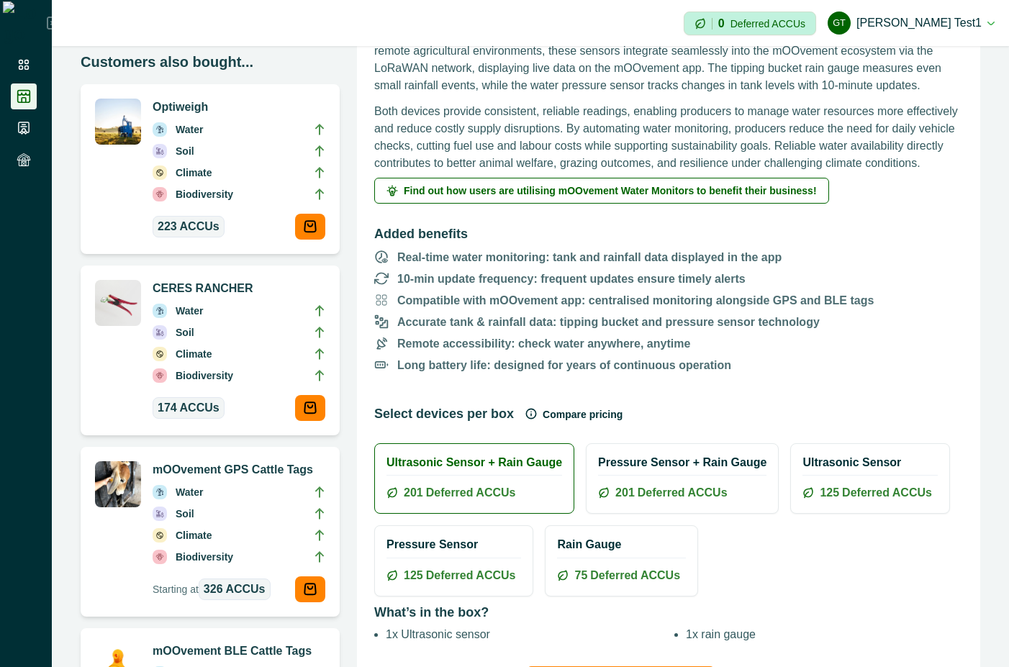
scroll to position [389, 0]
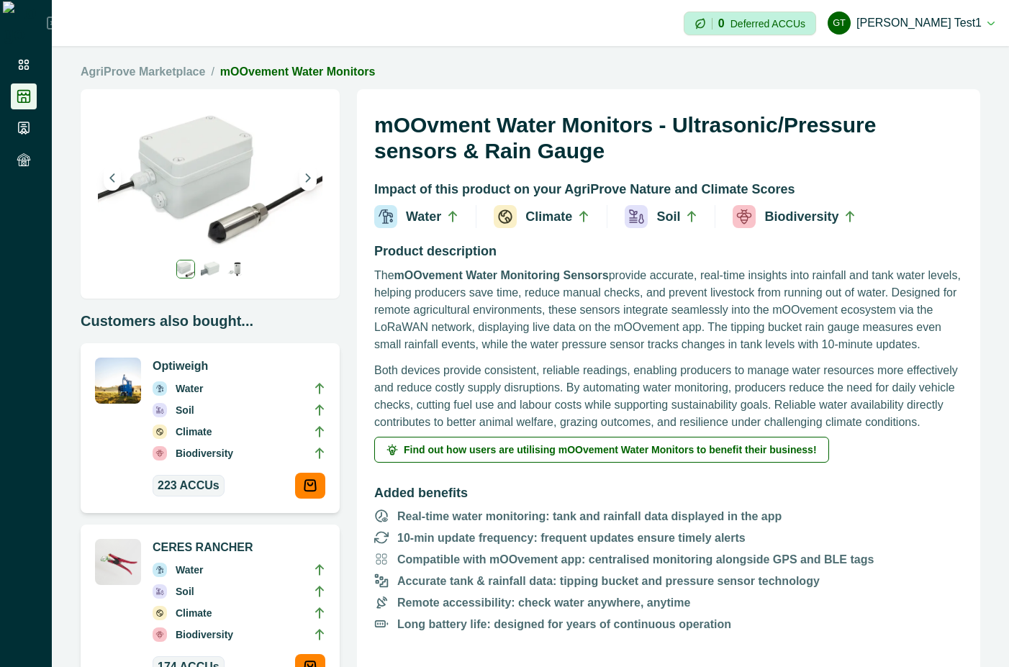
click at [160, 66] on link "AgriProve Marketplace" at bounding box center [143, 71] width 124 height 17
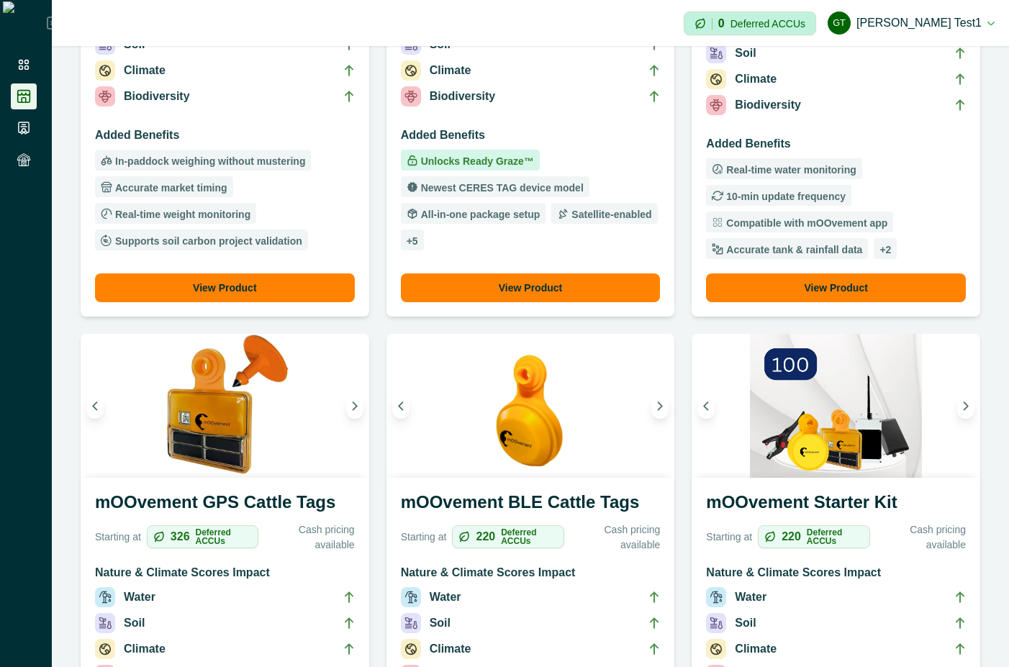
scroll to position [518, 0]
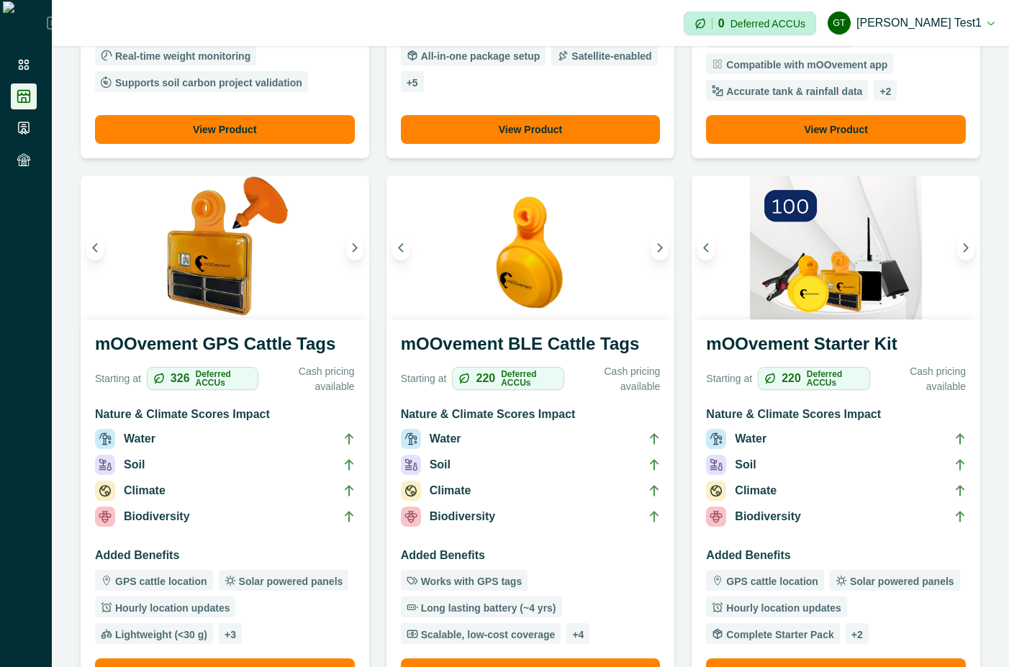
click at [902, 451] on li "Water" at bounding box center [836, 442] width 260 height 26
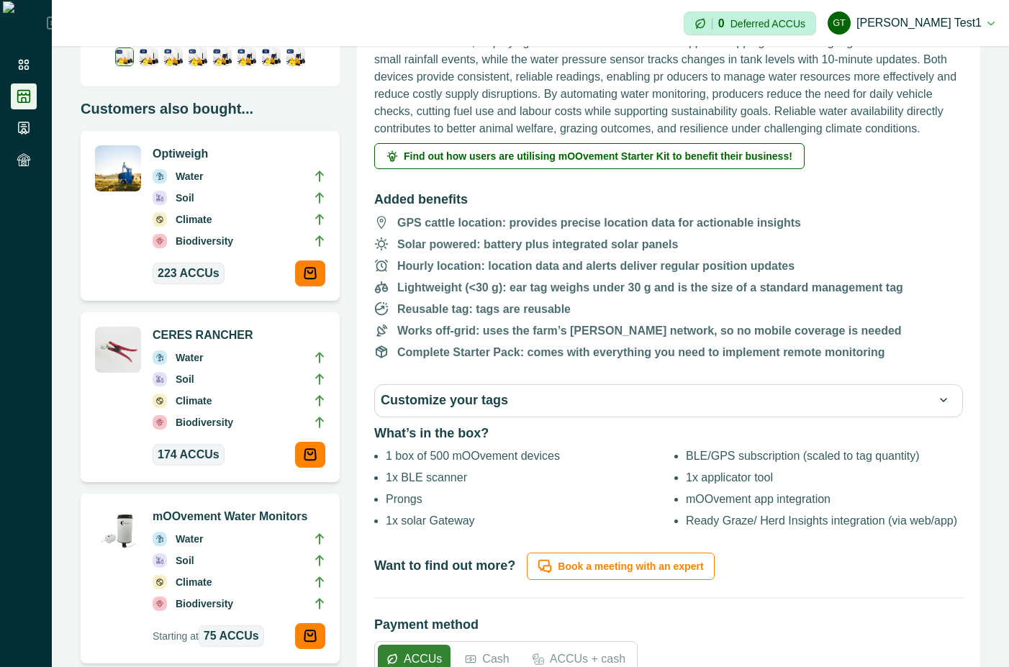
scroll to position [389, 0]
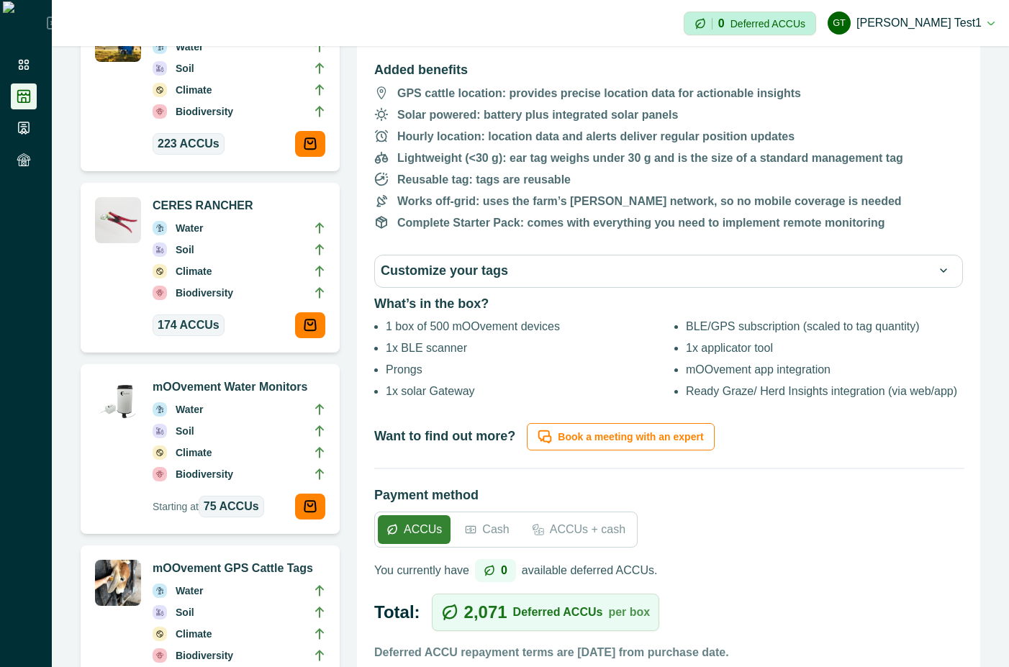
click at [855, 269] on button "Customize your tags" at bounding box center [669, 271] width 576 height 20
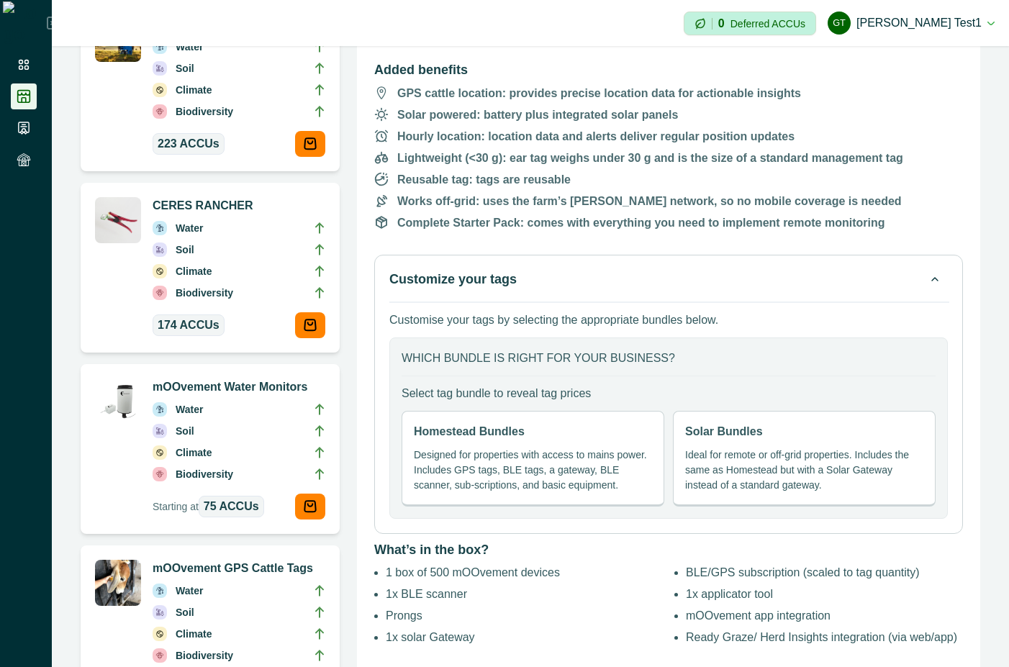
click at [550, 476] on p "Designed for properties with access to mains power. Includes GPS tags, BLE tags…" at bounding box center [533, 470] width 238 height 45
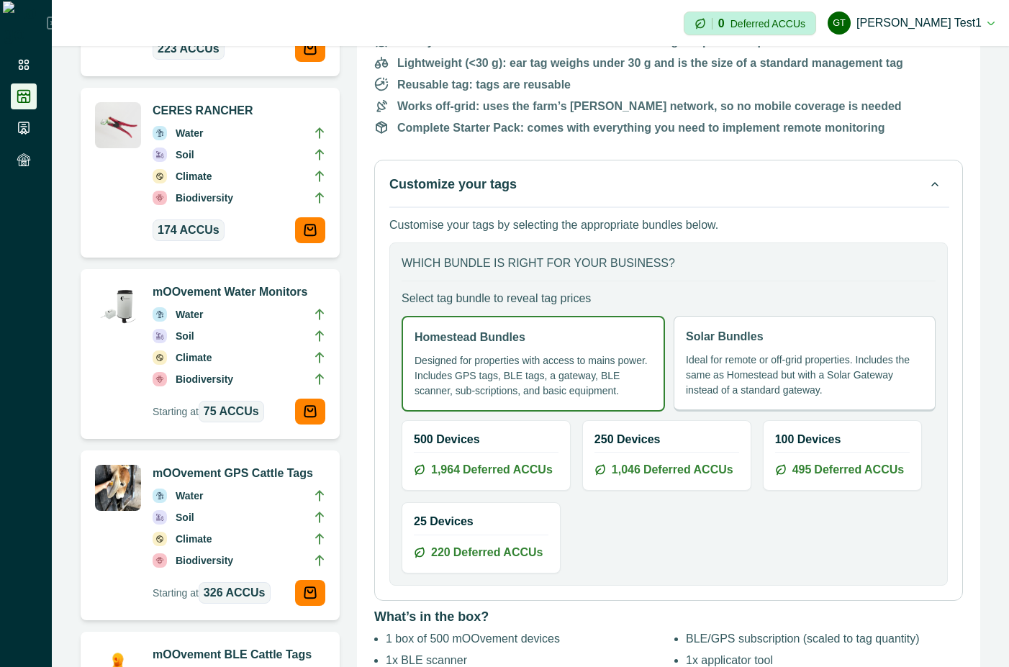
scroll to position [518, 0]
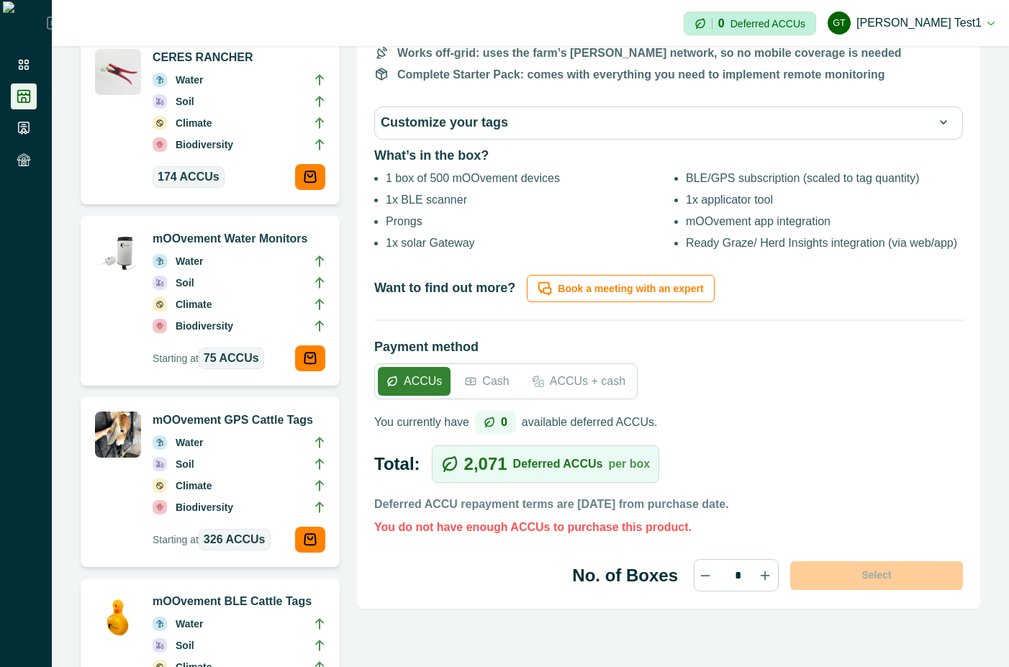
scroll to position [389, 0]
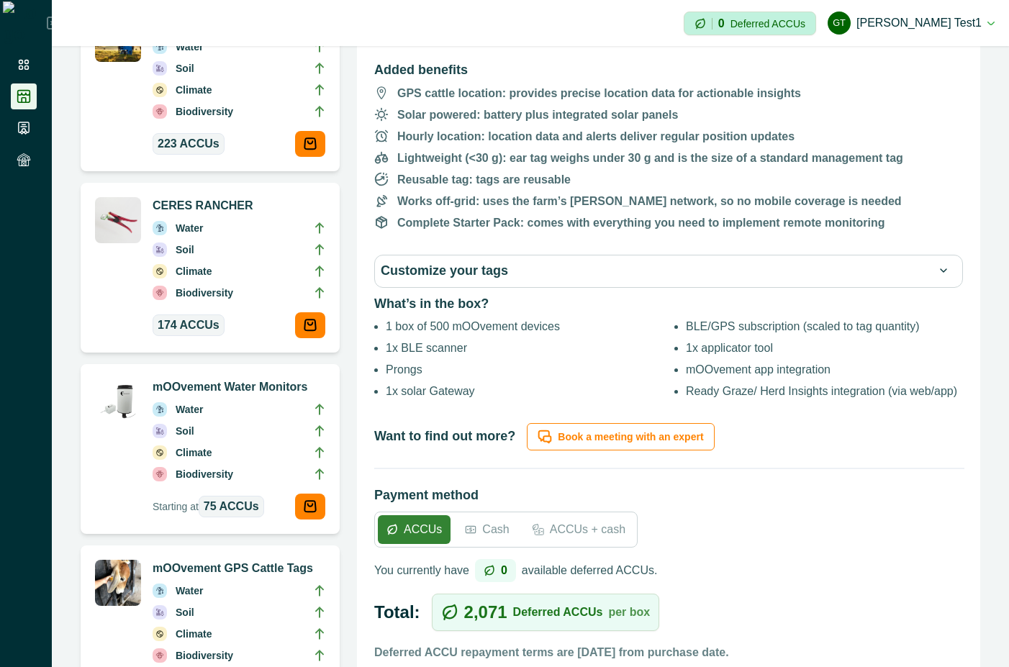
click at [624, 266] on button "Customize your tags" at bounding box center [669, 271] width 576 height 20
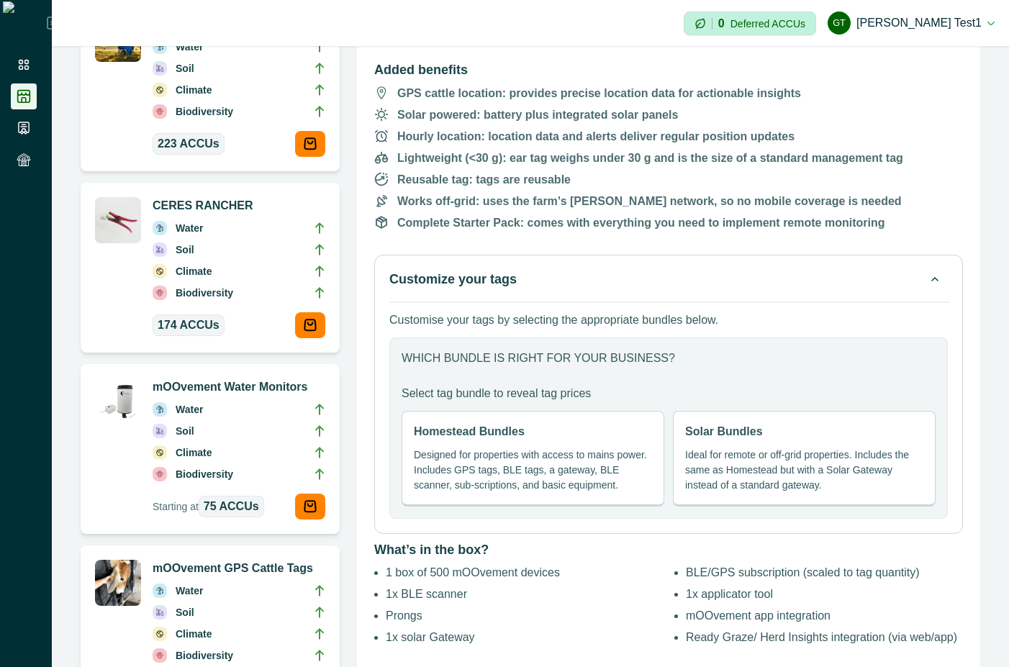
click at [514, 457] on p "Designed for properties with access to mains power. Includes GPS tags, BLE tags…" at bounding box center [533, 470] width 238 height 45
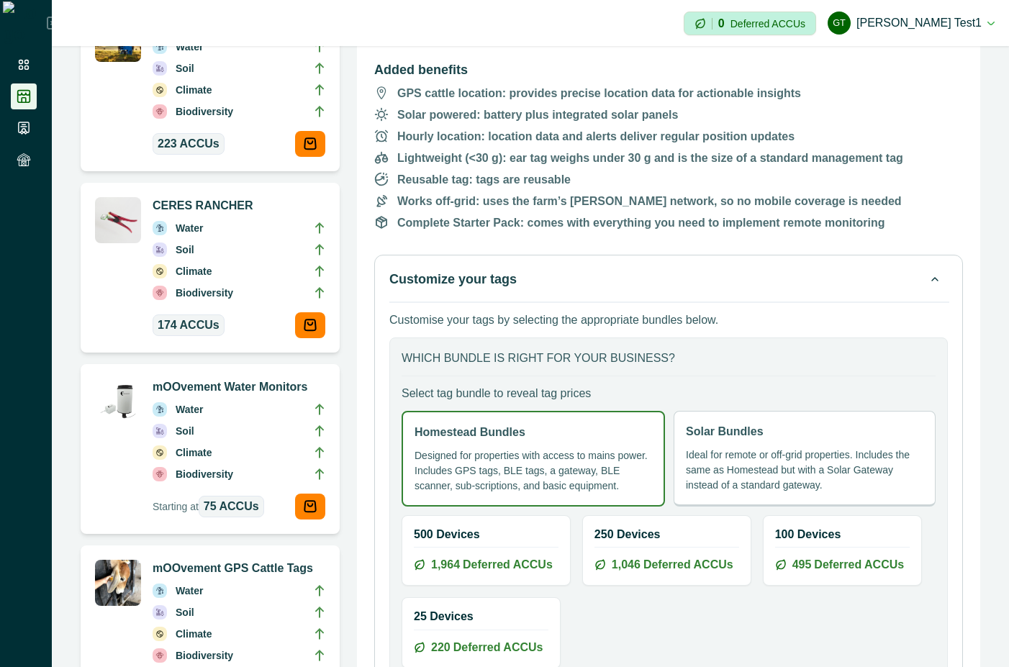
scroll to position [518, 0]
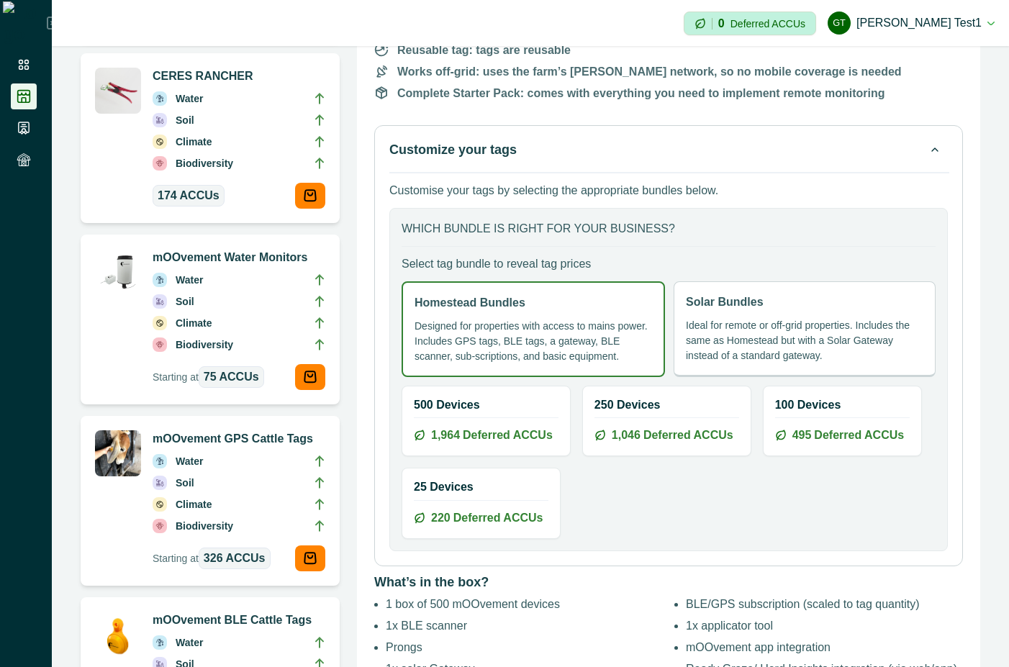
click at [471, 405] on h2 "500 Devices" at bounding box center [486, 405] width 145 height 14
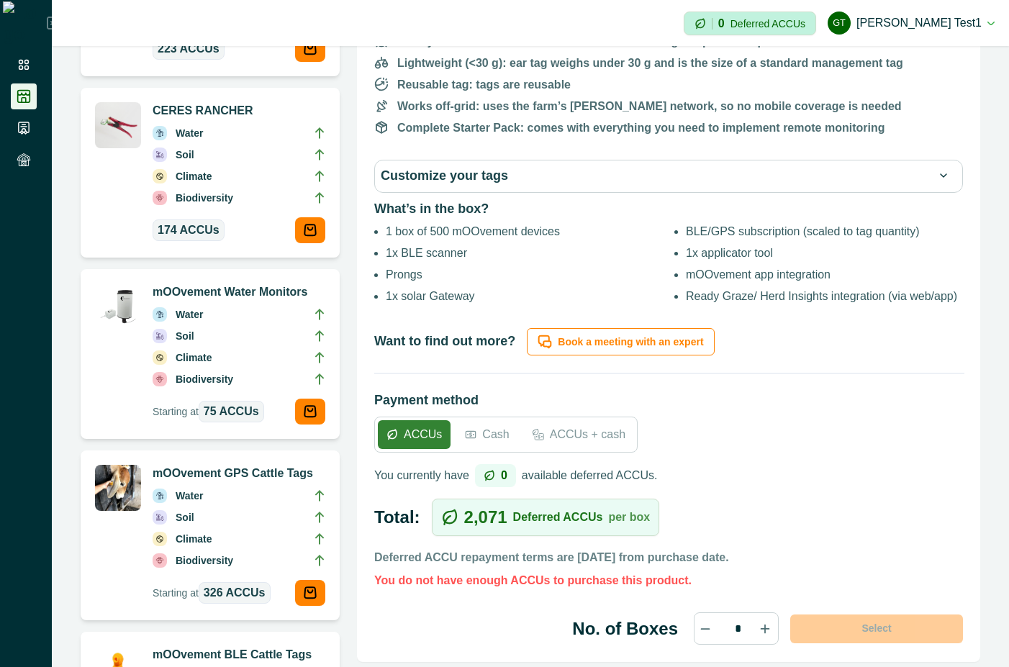
scroll to position [518, 0]
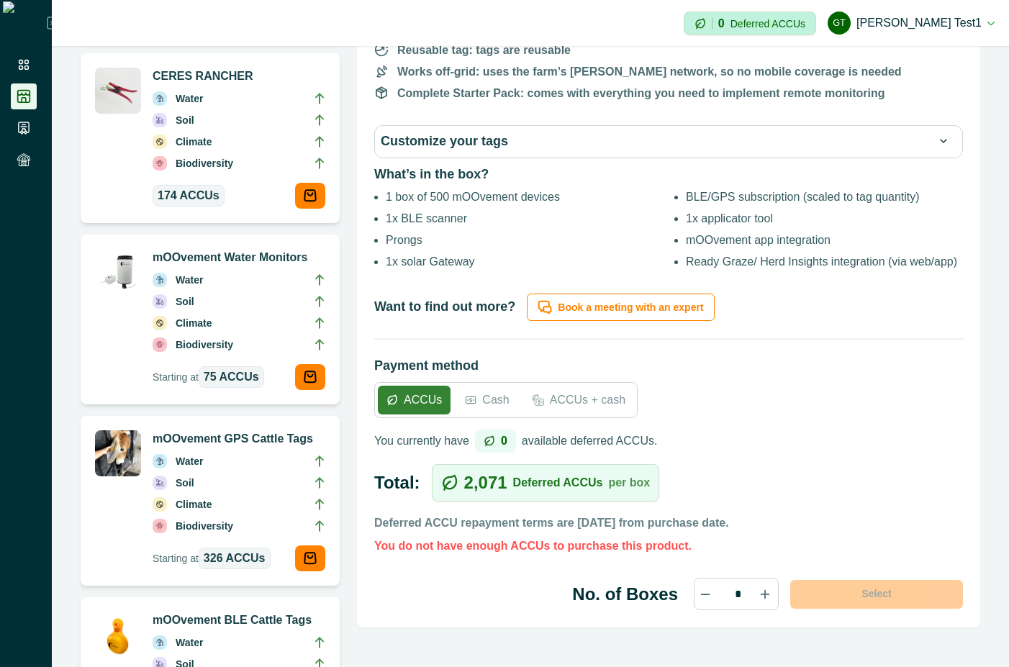
click at [599, 142] on button "Customize your tags" at bounding box center [669, 142] width 576 height 20
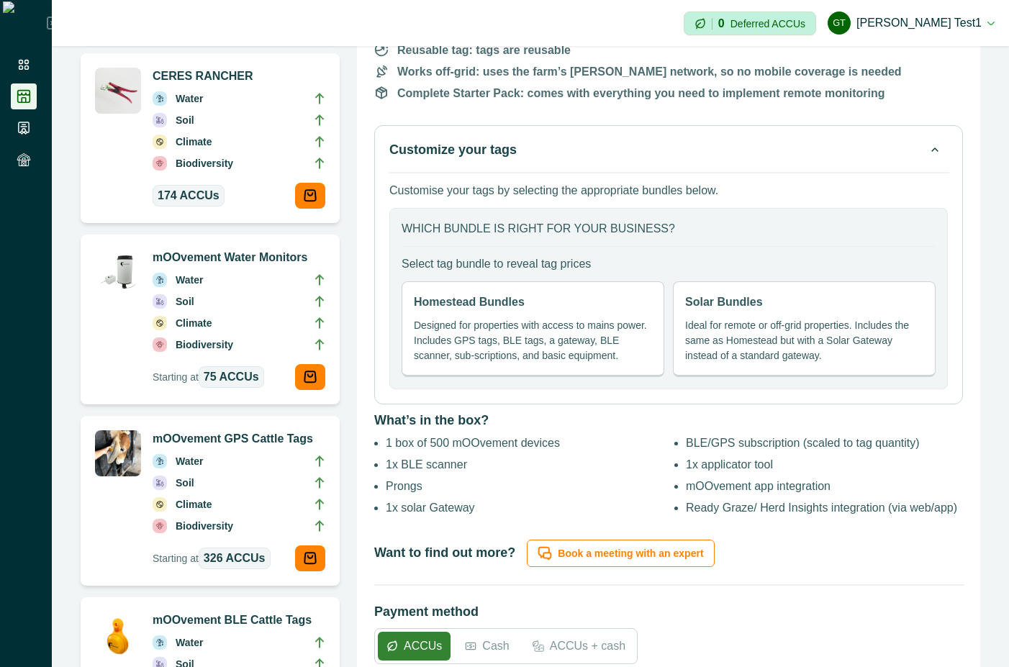
click at [751, 304] on div "Solar Bundles Ideal for remote or off-grid properties. Includes the same as Hom…" at bounding box center [804, 329] width 263 height 96
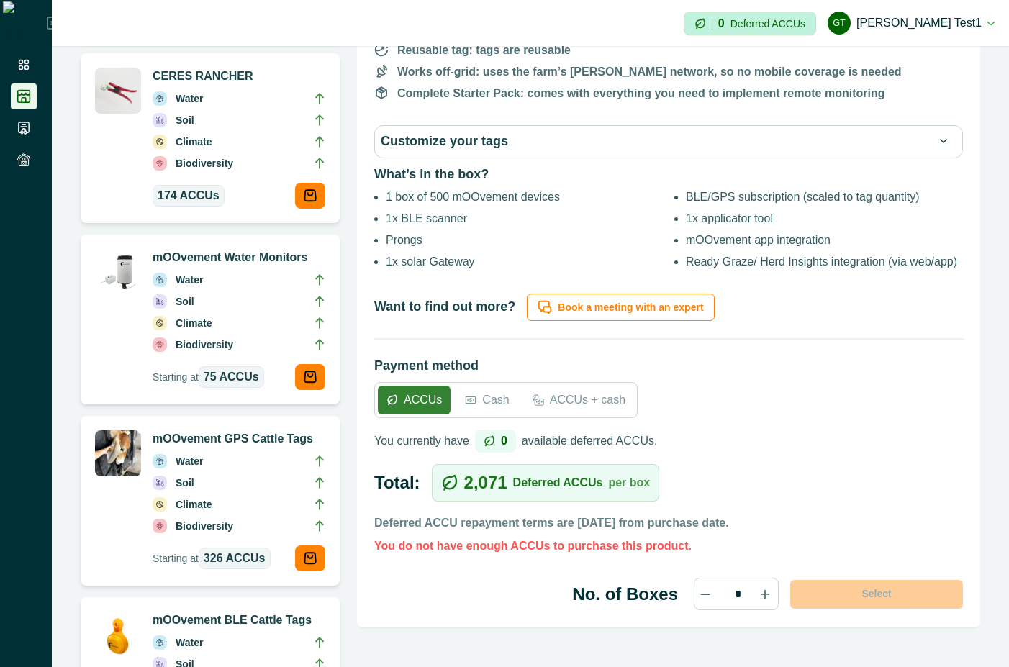
scroll to position [389, 0]
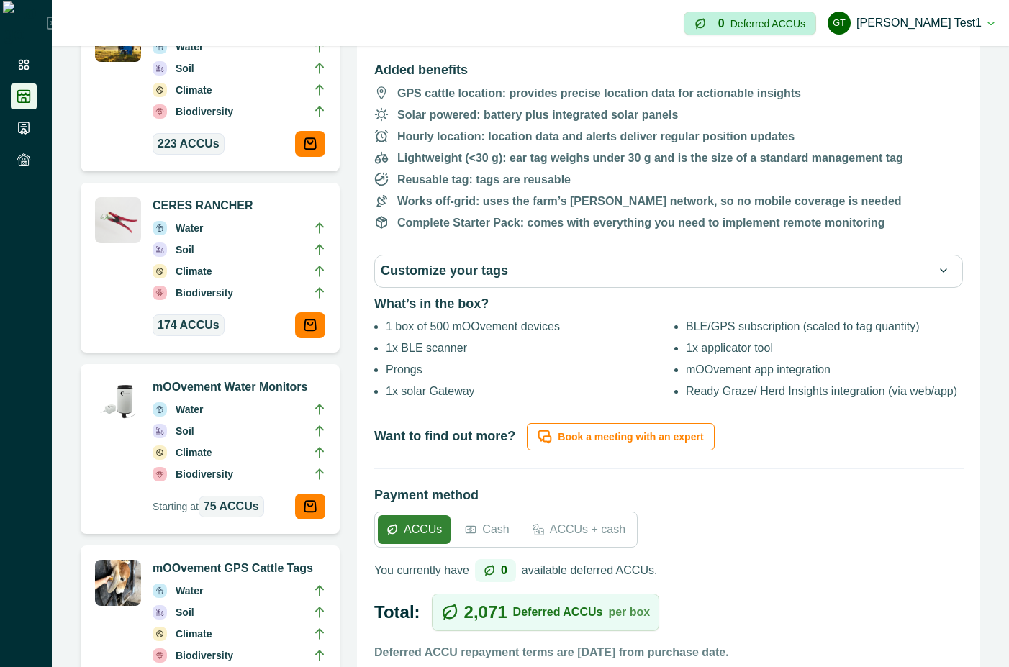
click at [763, 263] on button "Customize your tags" at bounding box center [669, 271] width 576 height 20
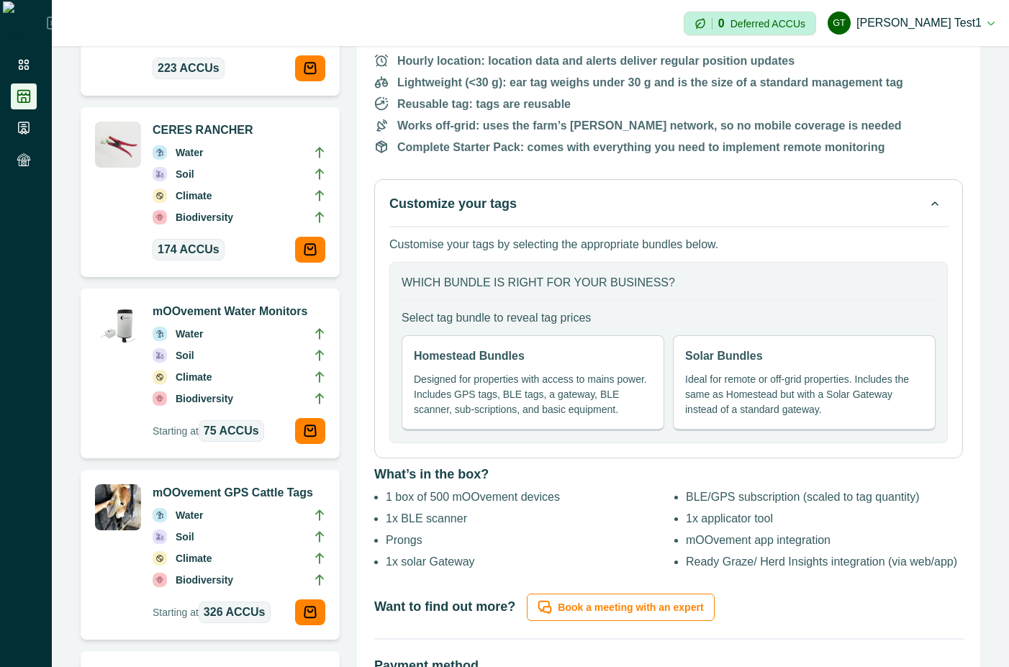
scroll to position [518, 0]
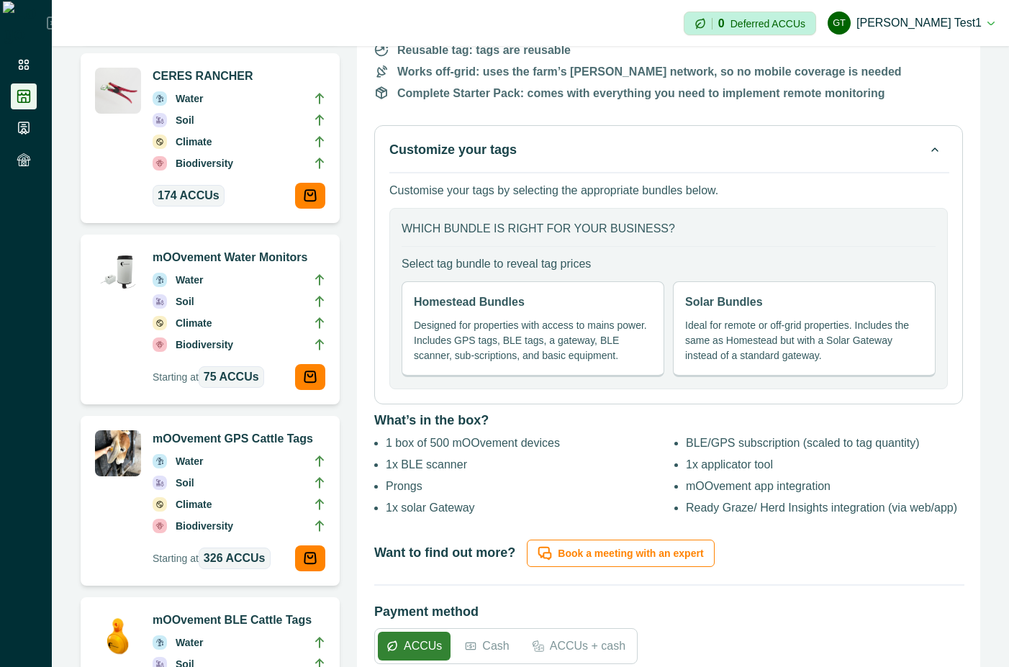
click at [606, 324] on p "Designed for properties with access to mains power. Includes GPS tags, BLE tags…" at bounding box center [533, 340] width 238 height 45
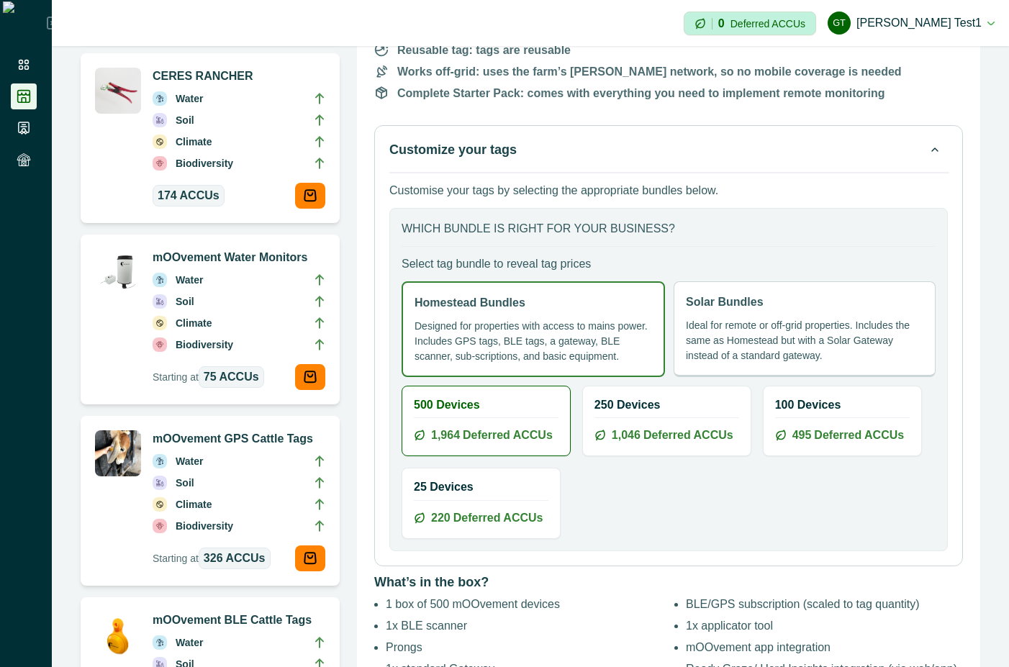
click at [848, 320] on p "Ideal for remote or off-grid properties. Includes the same as Homestead but wit…" at bounding box center [804, 340] width 237 height 45
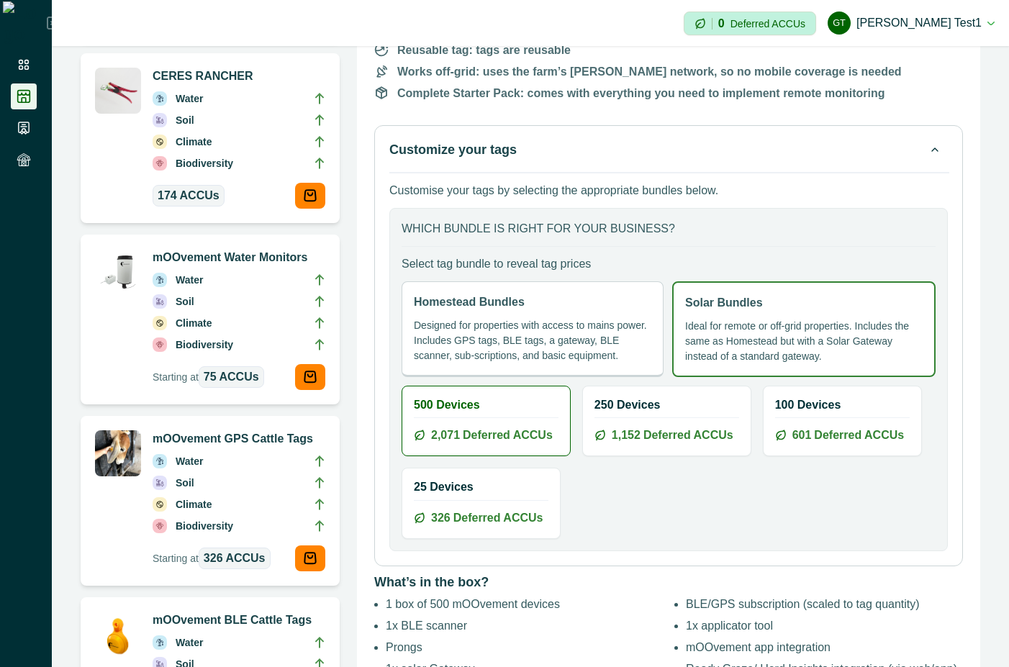
click at [619, 412] on div "250 Devices 1,152 Deferred ACCUs" at bounding box center [667, 420] width 168 height 69
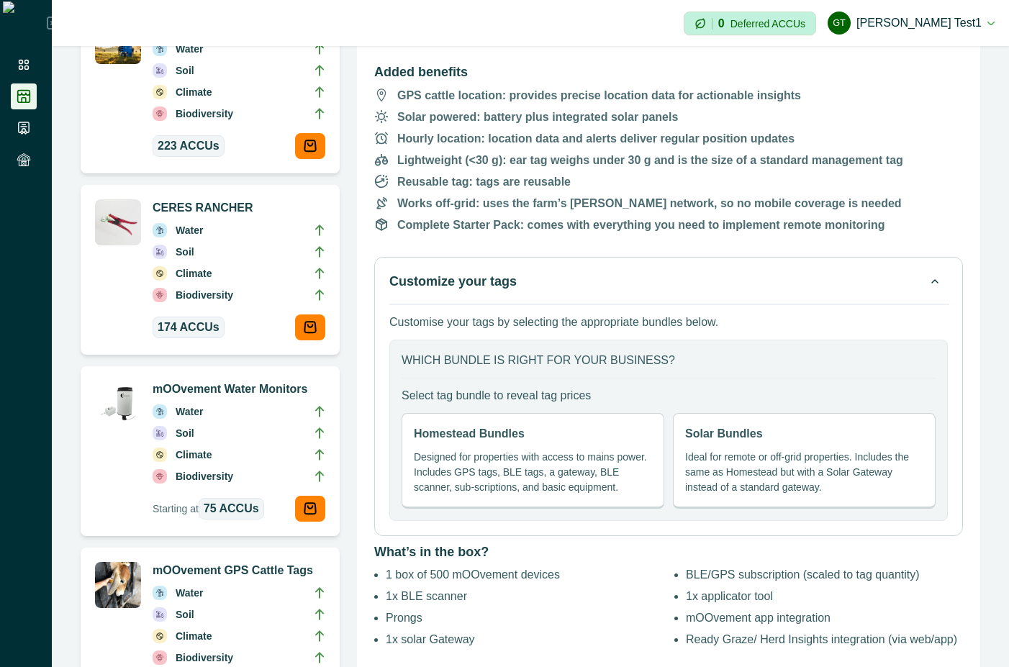
scroll to position [389, 0]
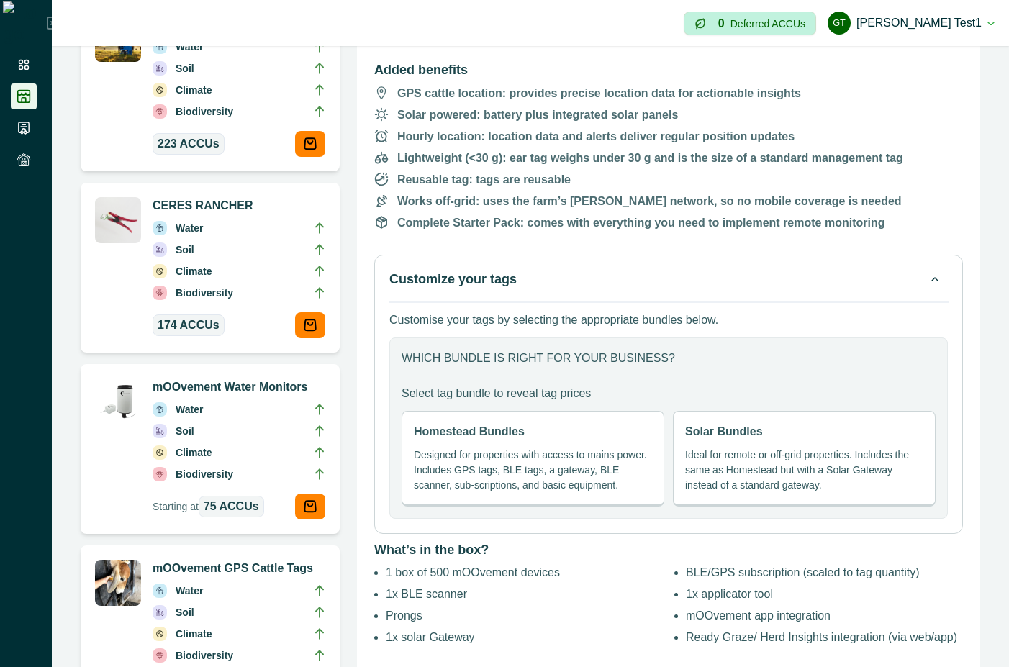
click at [906, 283] on button "Customize your tags" at bounding box center [668, 280] width 558 height 20
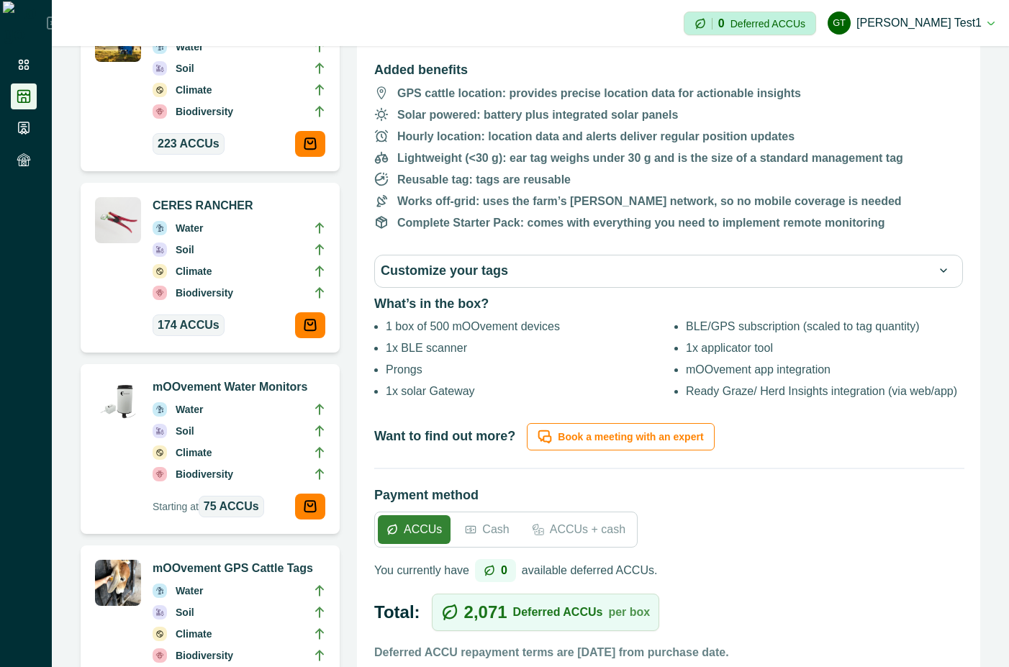
click at [918, 281] on button "Customize your tags" at bounding box center [669, 271] width 576 height 20
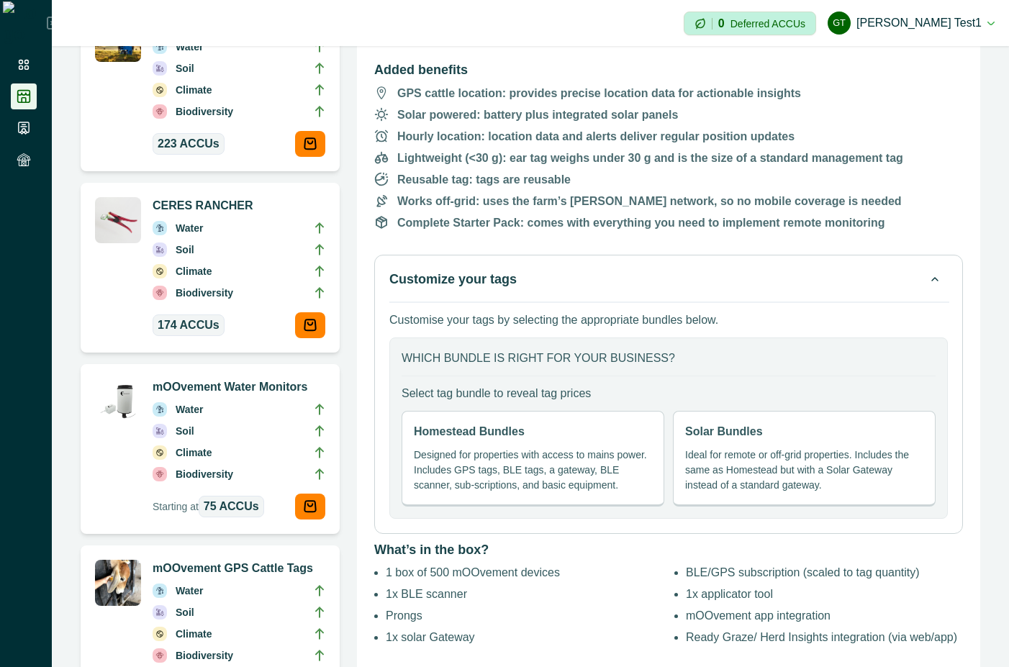
click at [881, 281] on button "Customize your tags" at bounding box center [668, 280] width 558 height 20
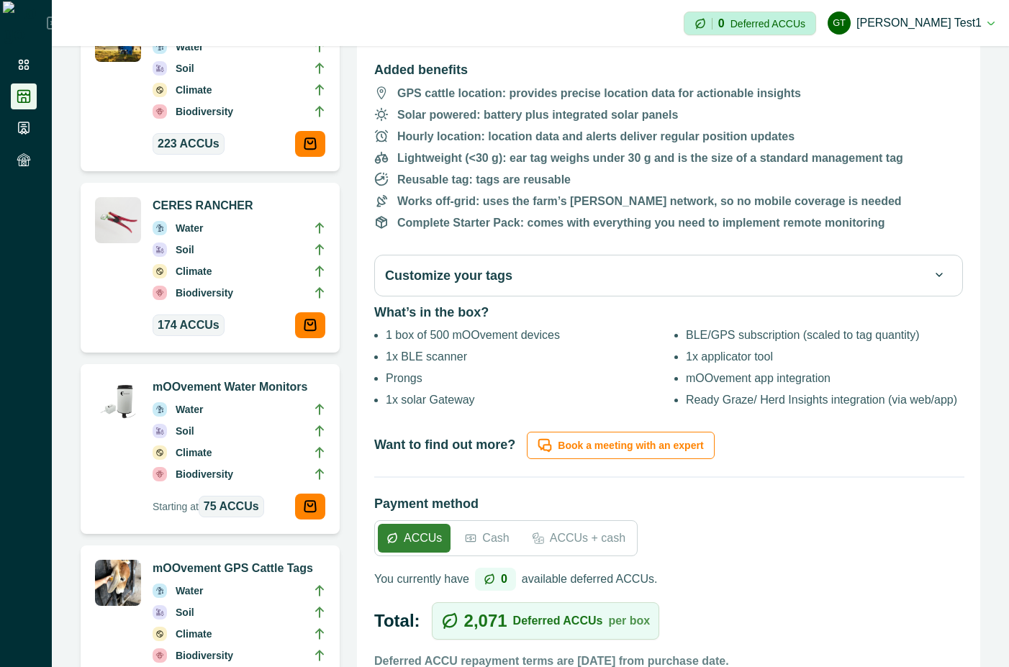
click at [701, 264] on div "Customize your tags" at bounding box center [668, 276] width 589 height 42
click at [696, 276] on button "Customize your tags" at bounding box center [668, 275] width 567 height 20
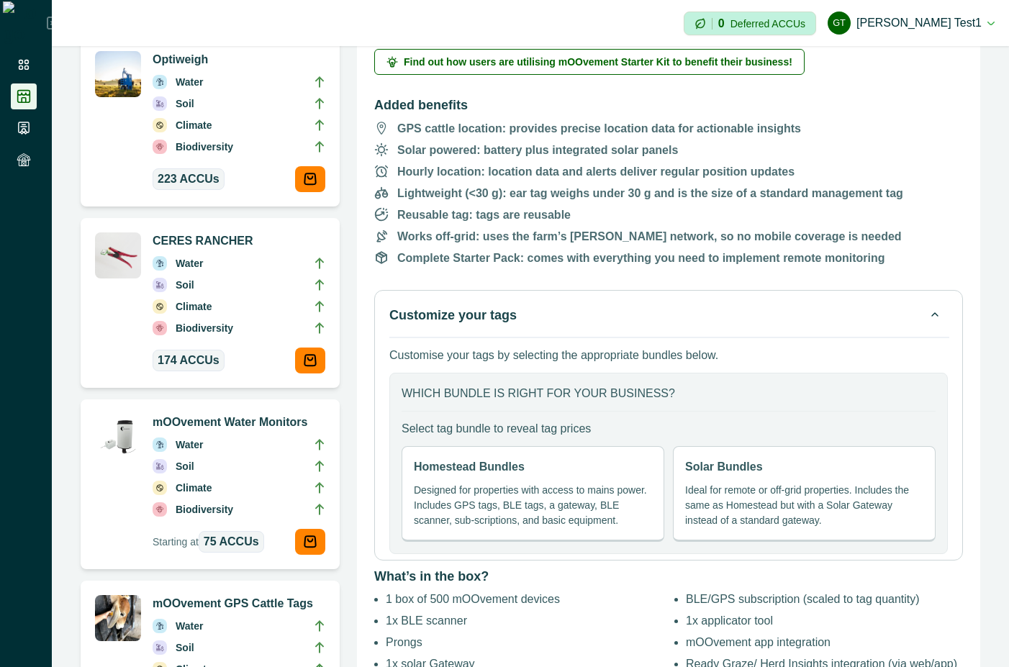
scroll to position [389, 0]
